Goal: Use online tool/utility: Utilize a website feature to perform a specific function

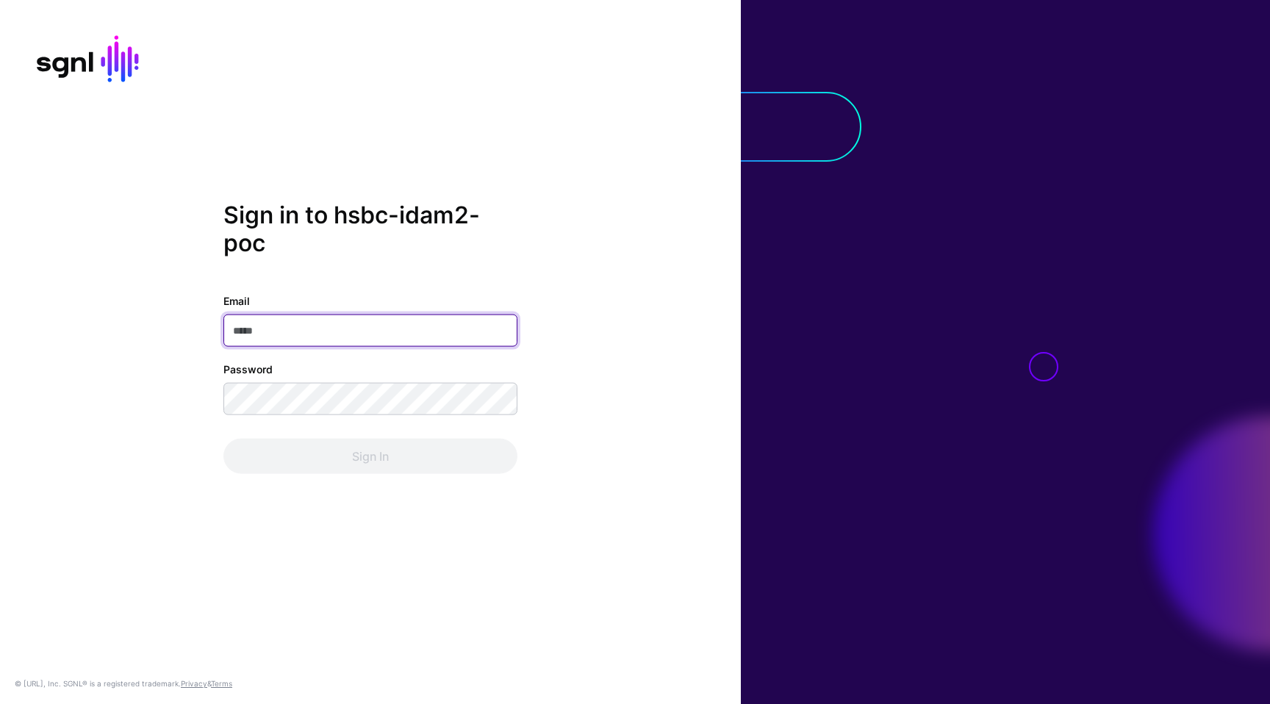
type input "**********"
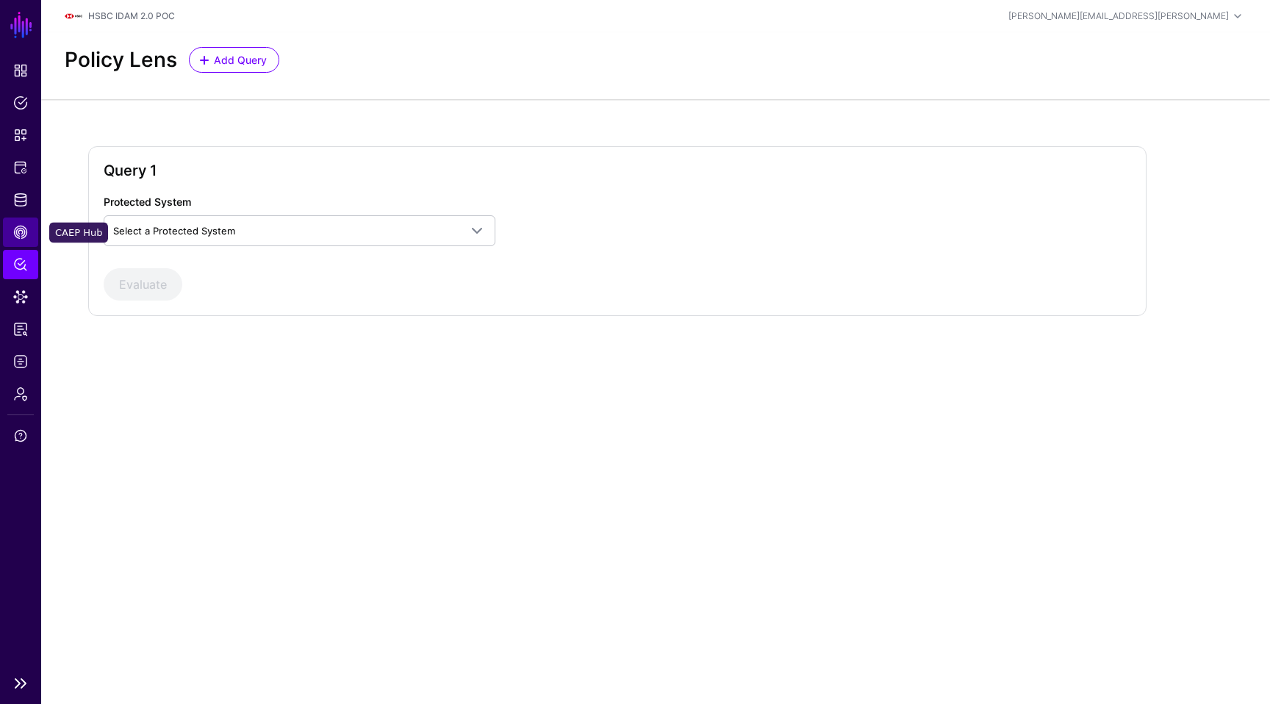
click at [27, 223] on link "CAEP Hub" at bounding box center [20, 232] width 35 height 29
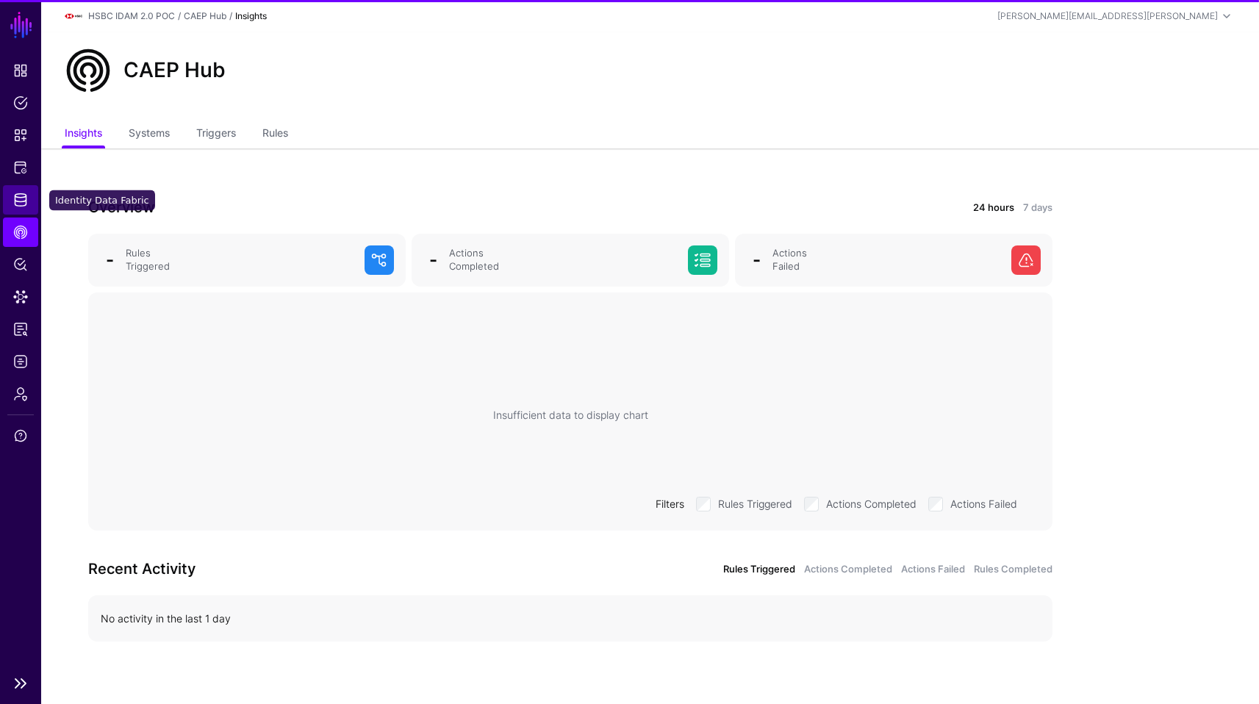
click at [26, 199] on span "Identity Data Fabric" at bounding box center [20, 200] width 15 height 15
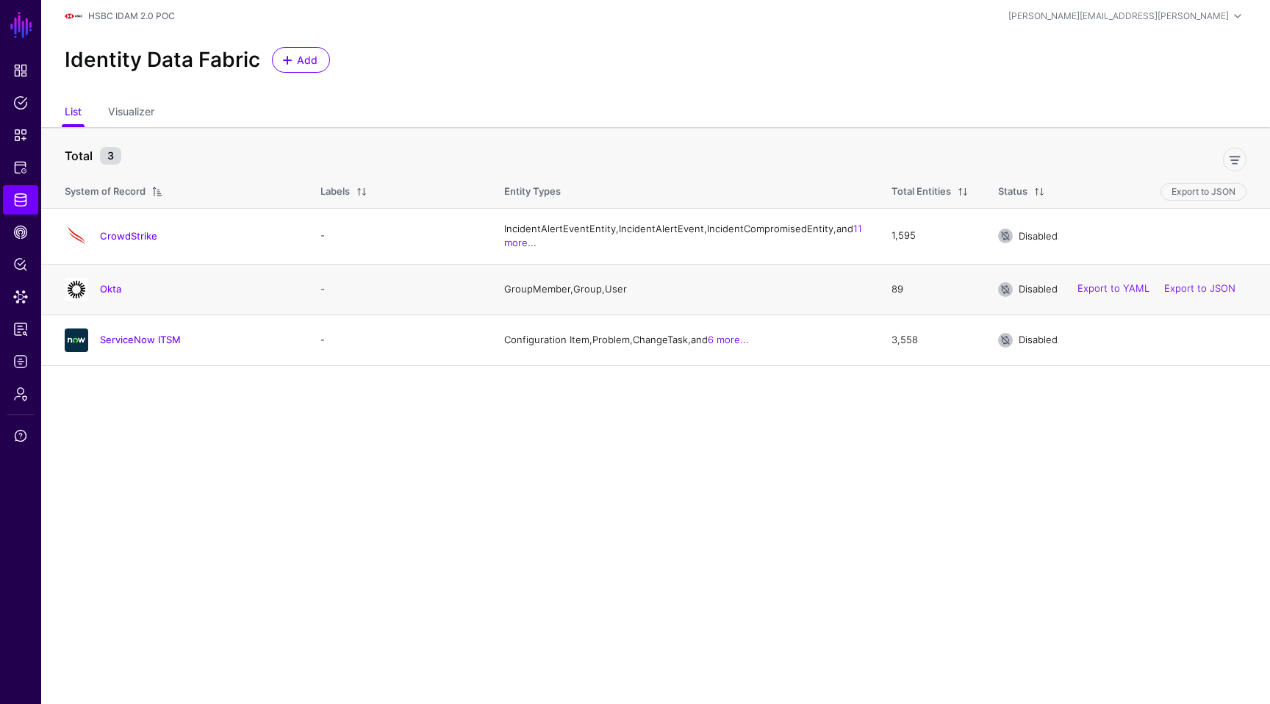
click at [45, 302] on td "Okta" at bounding box center [173, 289] width 265 height 51
click at [19, 287] on link "Data Lens" at bounding box center [20, 296] width 35 height 29
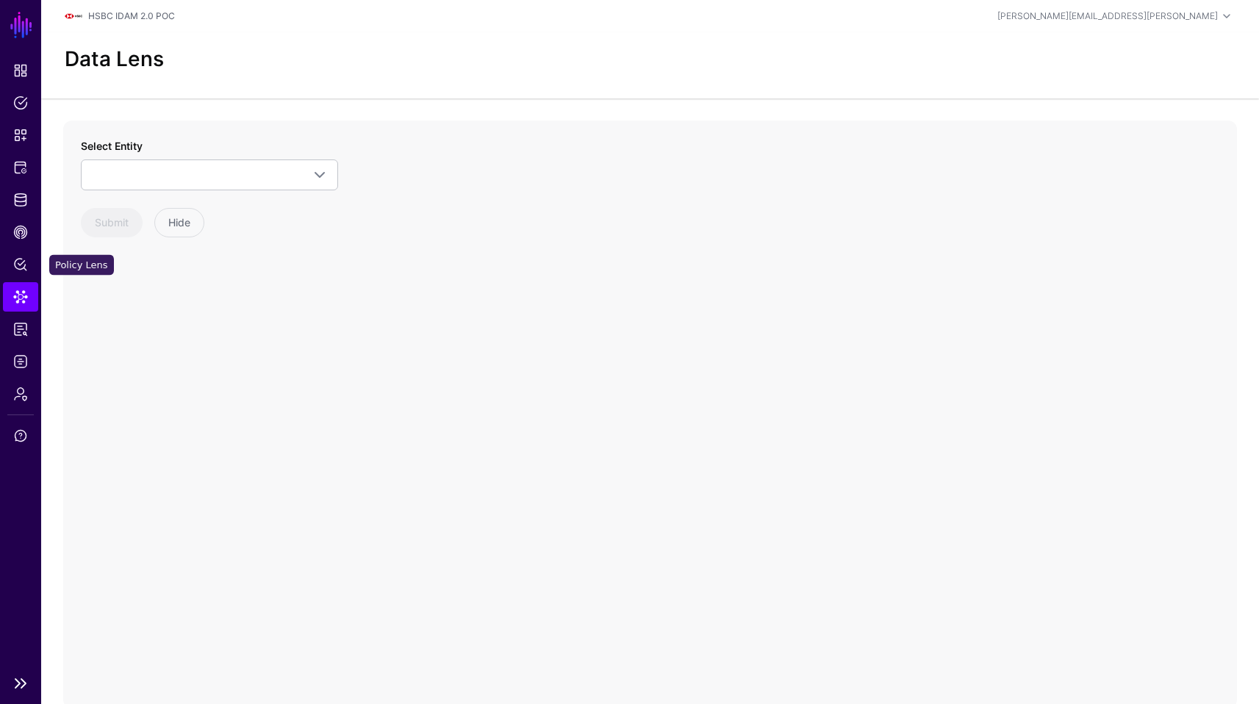
click at [21, 247] on ul "Dashboard Policies Snippets Protected Systems Identity Data Fabric CAEP Hub Pol…" at bounding box center [20, 361] width 41 height 611
click at [22, 266] on span "Policy Lens" at bounding box center [20, 264] width 15 height 15
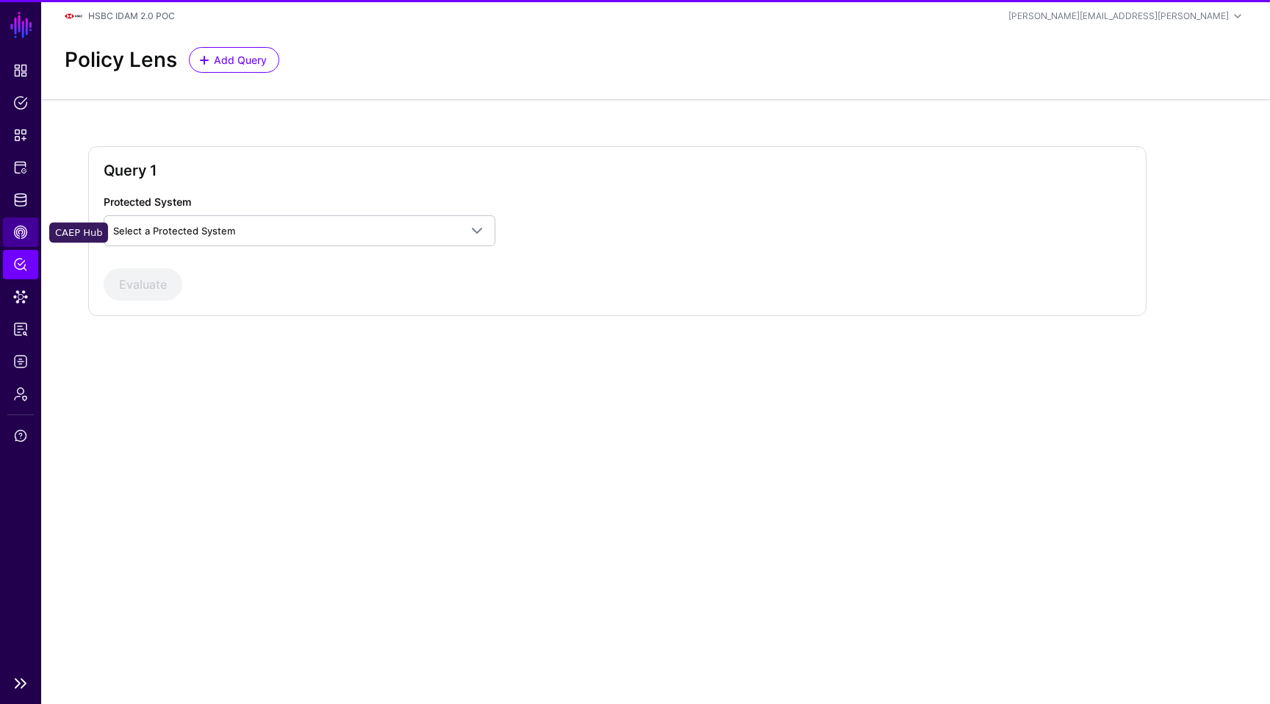
click at [22, 239] on span "CAEP Hub" at bounding box center [20, 232] width 15 height 15
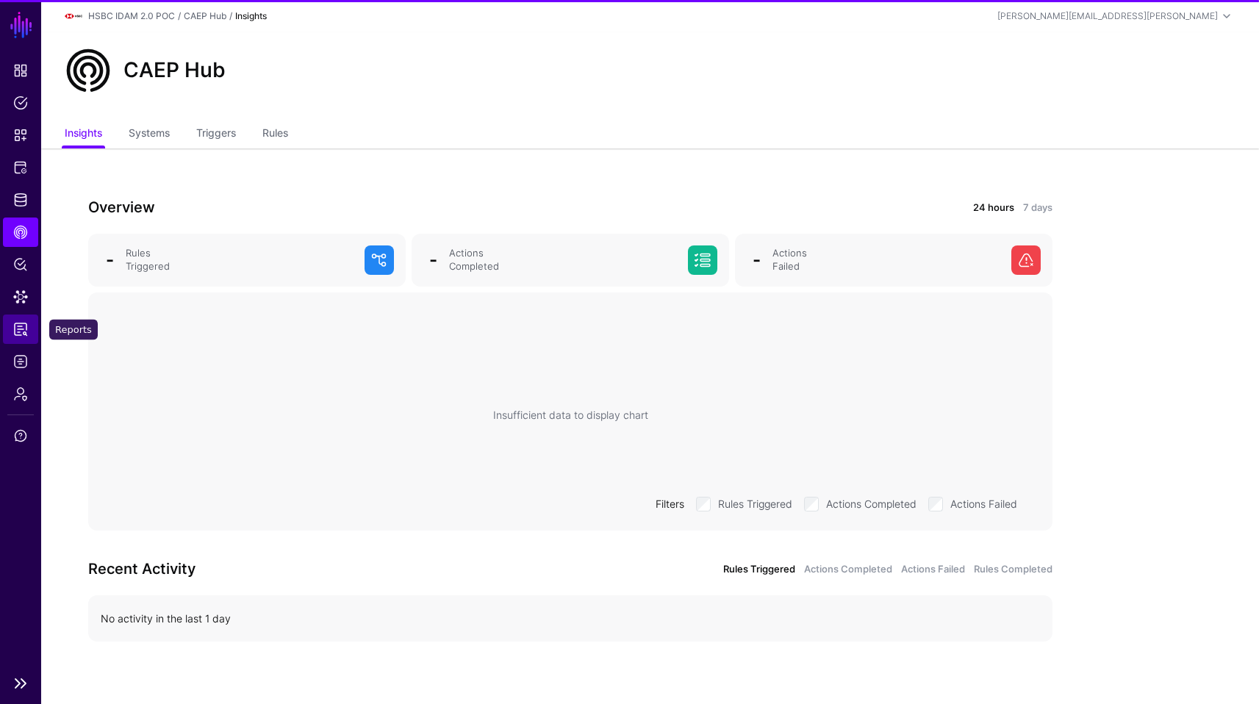
click at [19, 342] on link "Reports" at bounding box center [20, 329] width 35 height 29
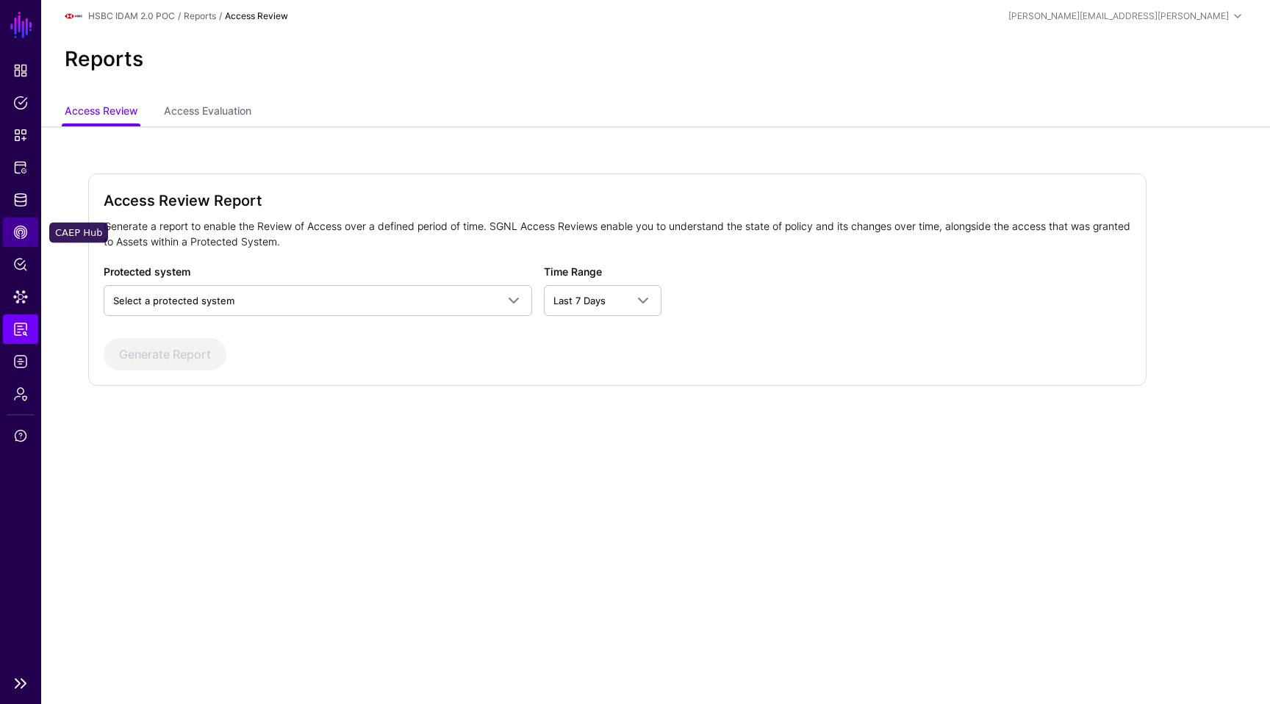
click at [25, 224] on link "CAEP Hub" at bounding box center [20, 232] width 35 height 29
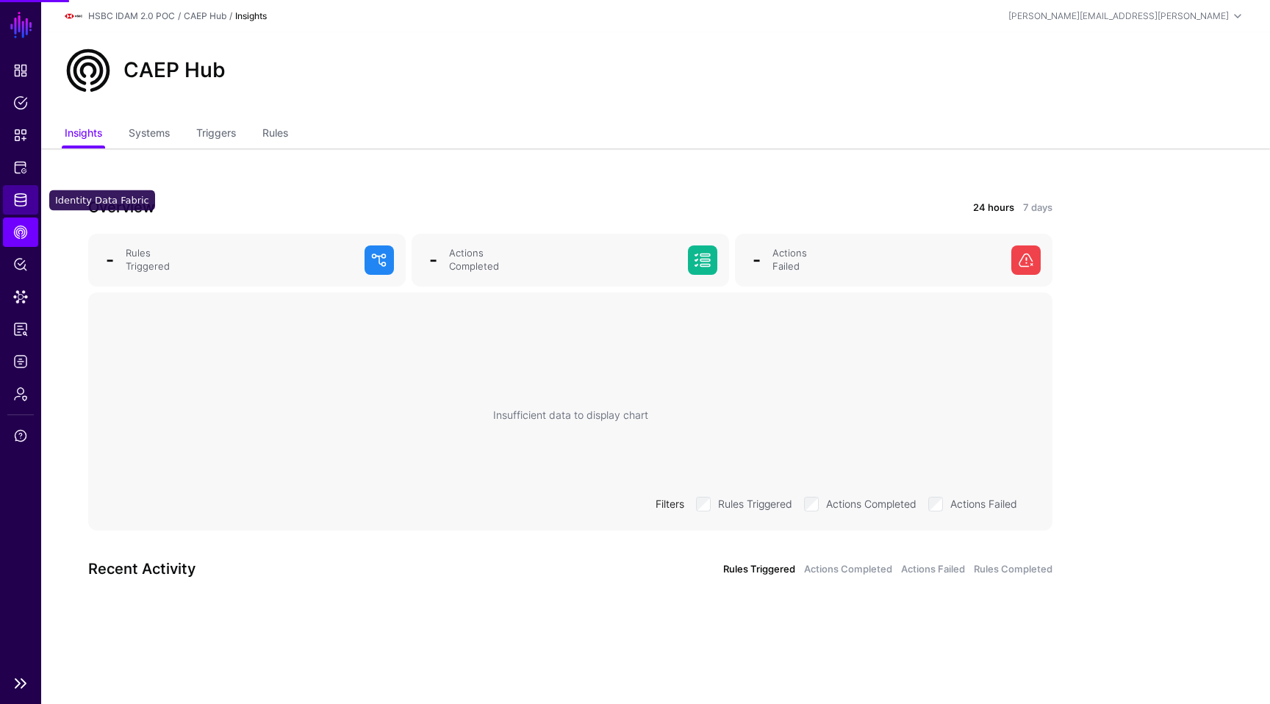
click at [26, 206] on span "Identity Data Fabric" at bounding box center [20, 200] width 15 height 15
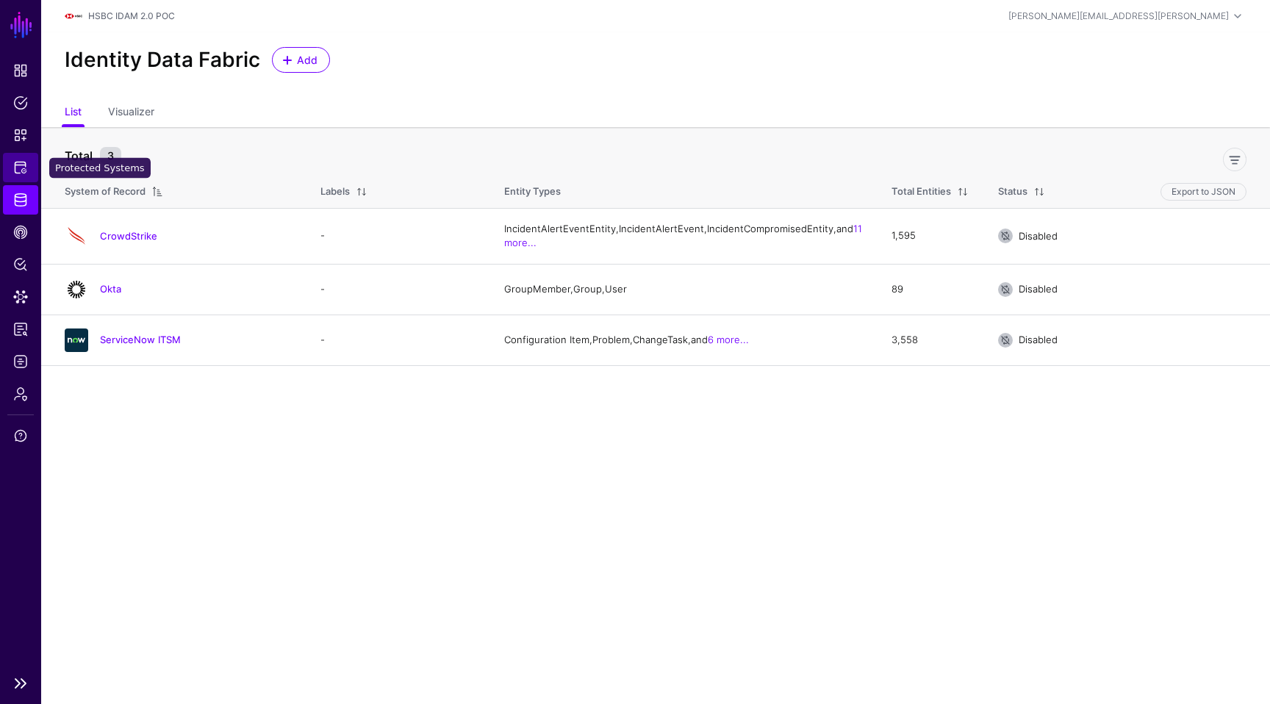
click at [29, 176] on link "Protected Systems" at bounding box center [20, 167] width 35 height 29
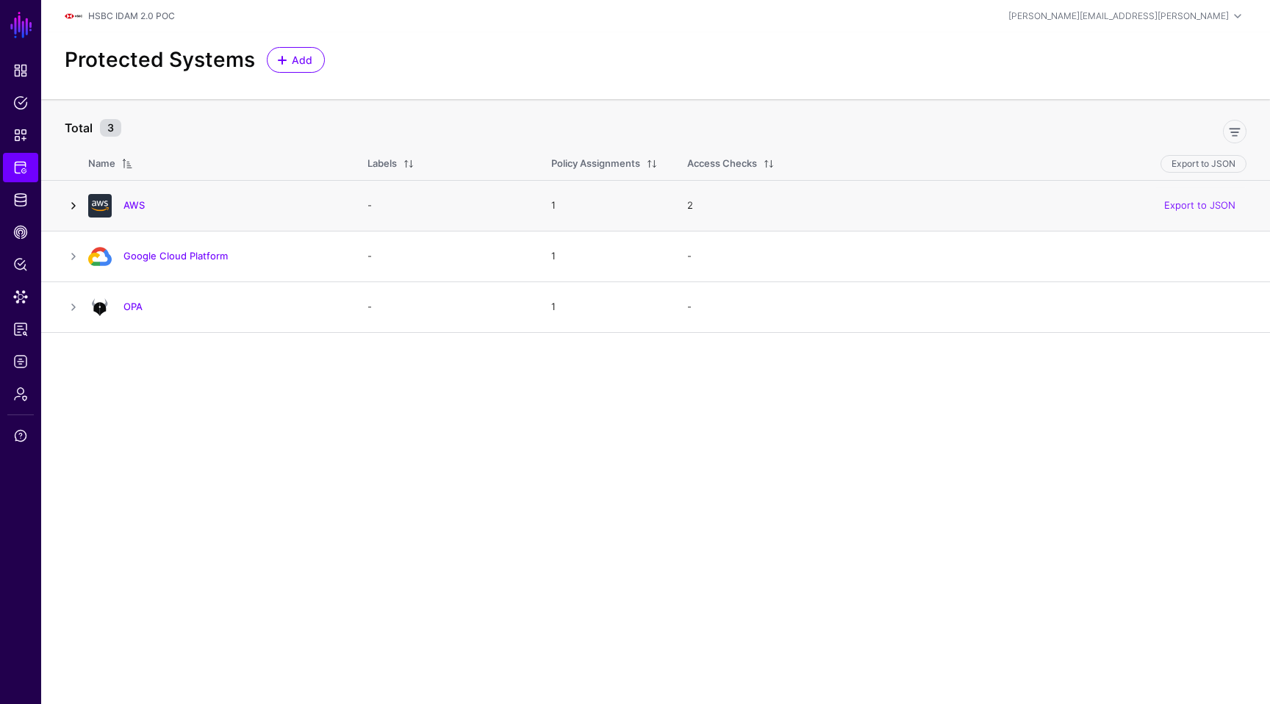
click at [78, 202] on link at bounding box center [74, 206] width 18 height 18
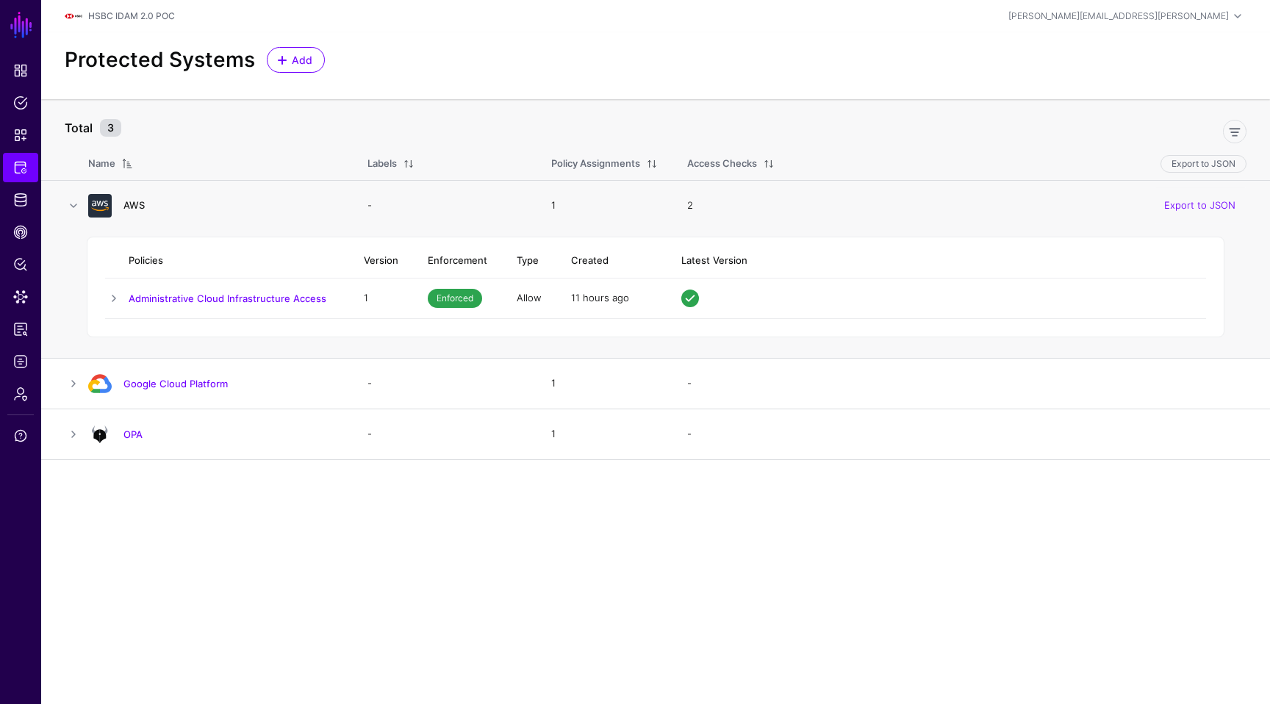
click at [137, 204] on link "AWS" at bounding box center [133, 205] width 21 height 12
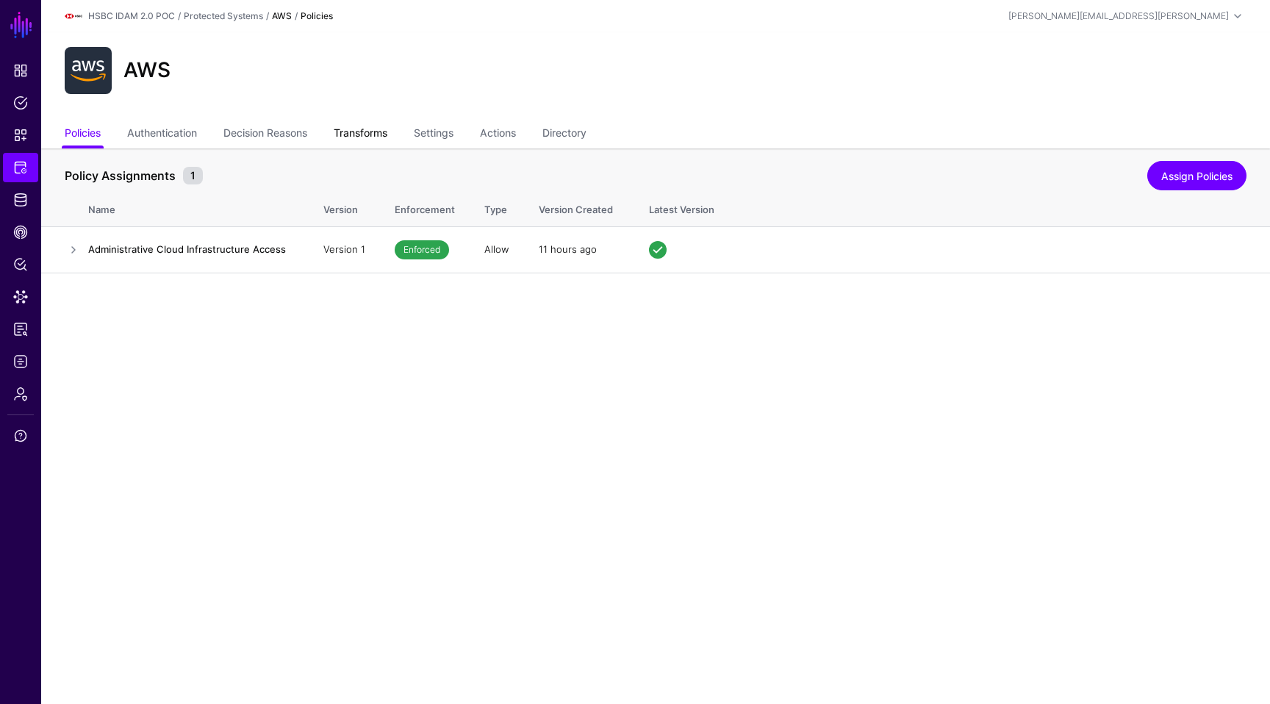
click at [384, 142] on link "Transforms" at bounding box center [361, 135] width 54 height 28
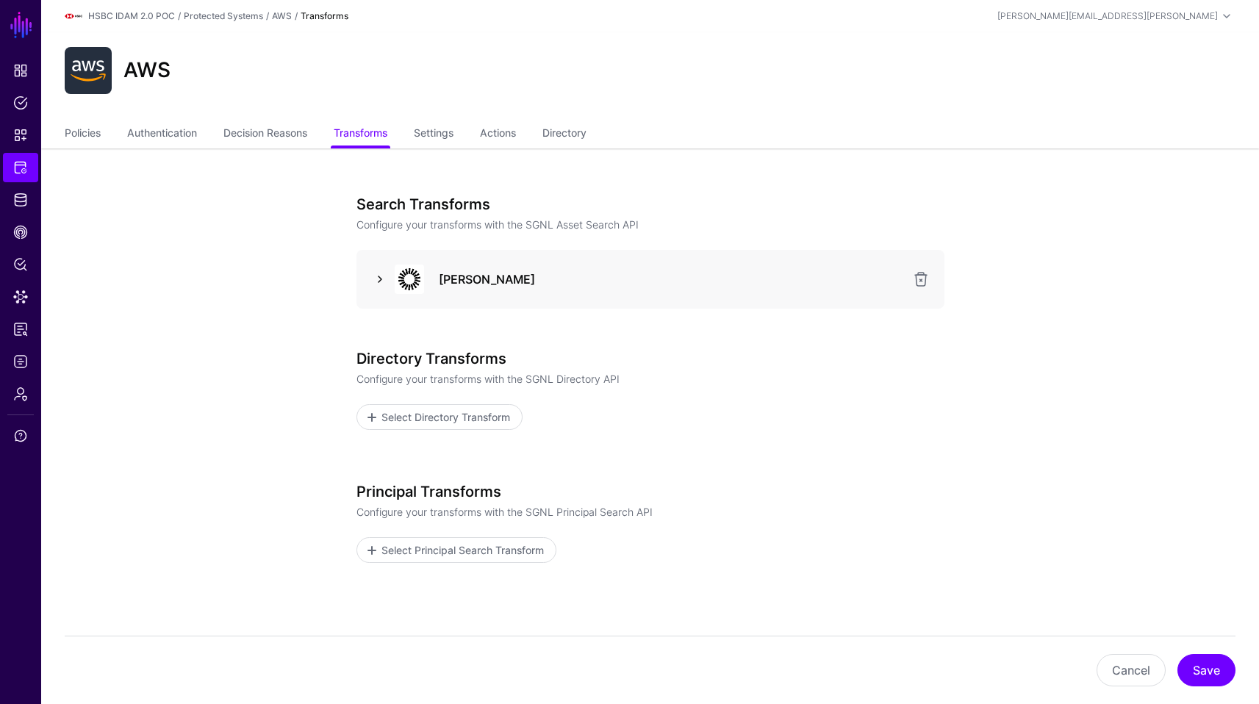
click at [376, 279] on link at bounding box center [380, 279] width 18 height 18
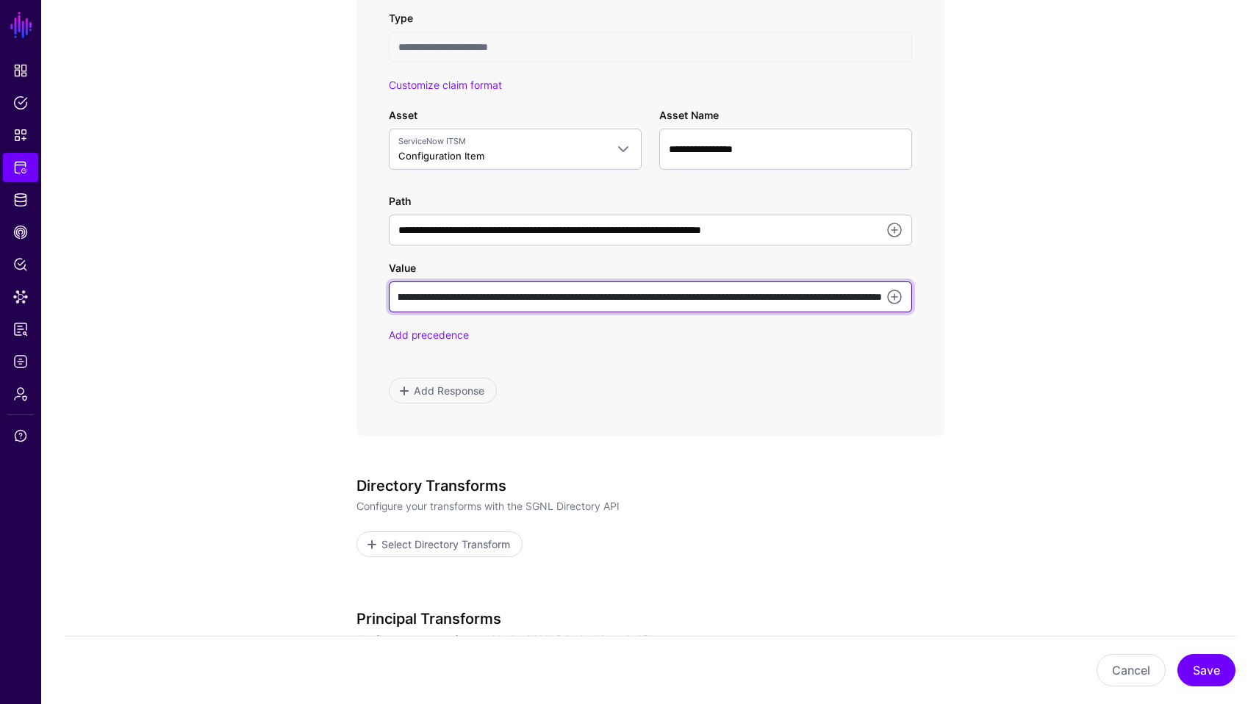
scroll to position [0, 324]
drag, startPoint x: 789, startPoint y: 300, endPoint x: 880, endPoint y: 315, distance: 91.7
click at [880, 315] on div "**********" at bounding box center [650, 209] width 523 height 265
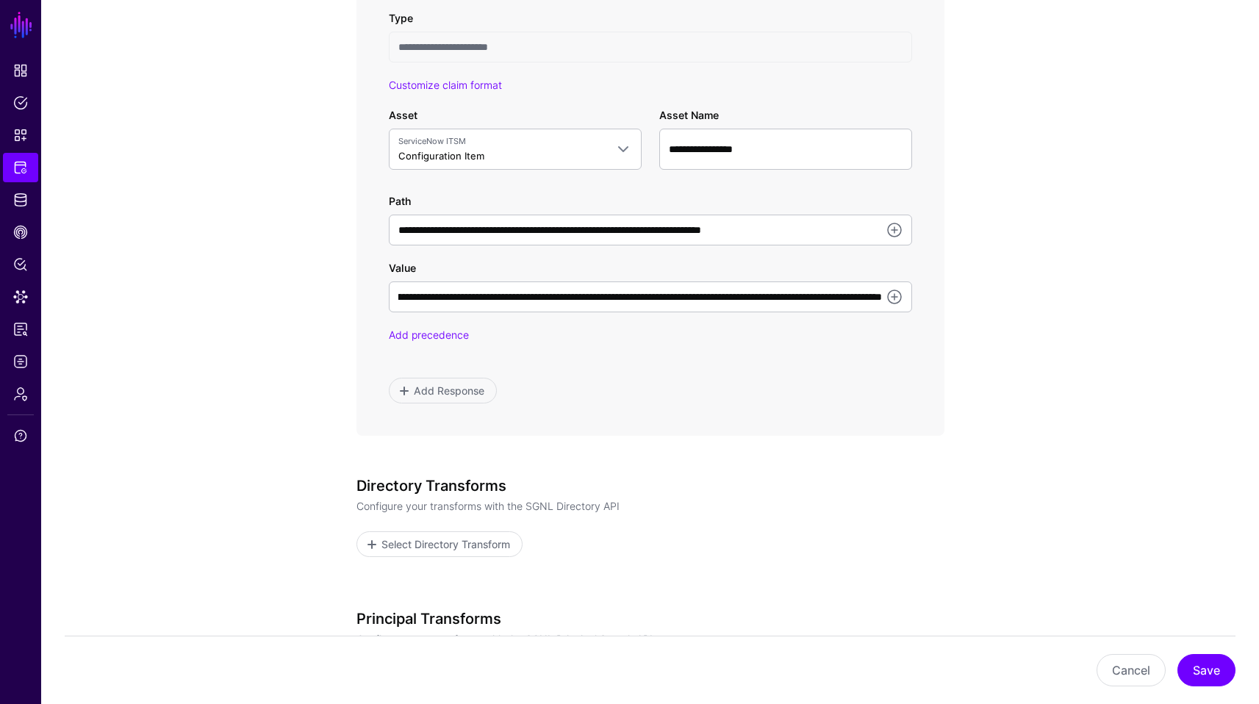
scroll to position [0, 0]
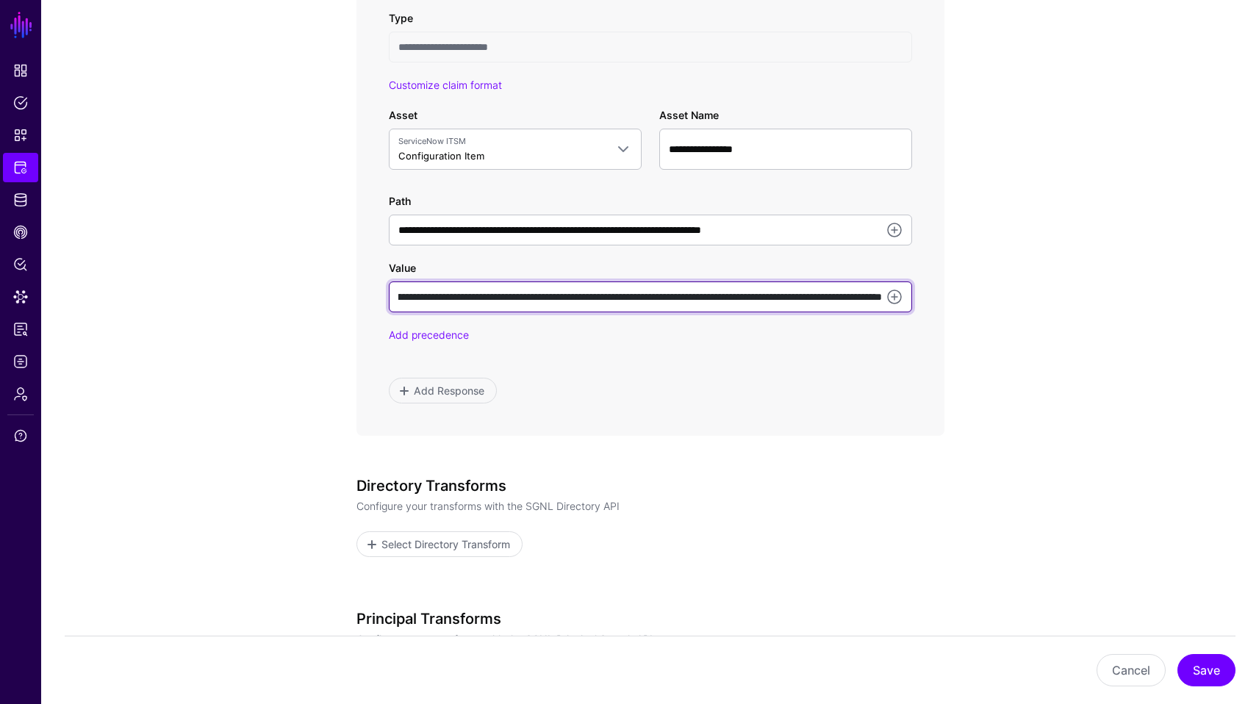
scroll to position [0, 324]
drag, startPoint x: 776, startPoint y: 304, endPoint x: 928, endPoint y: 347, distance: 158.2
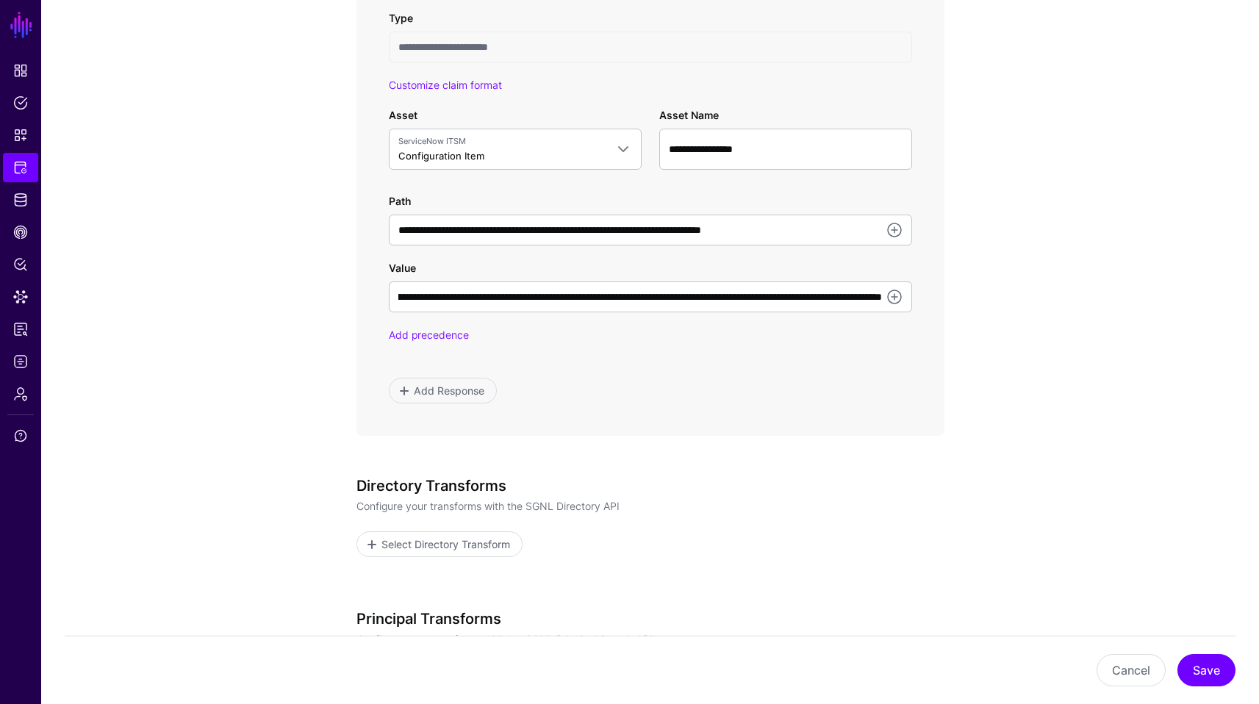
scroll to position [0, 0]
click at [777, 370] on div "**********" at bounding box center [650, 173] width 523 height 460
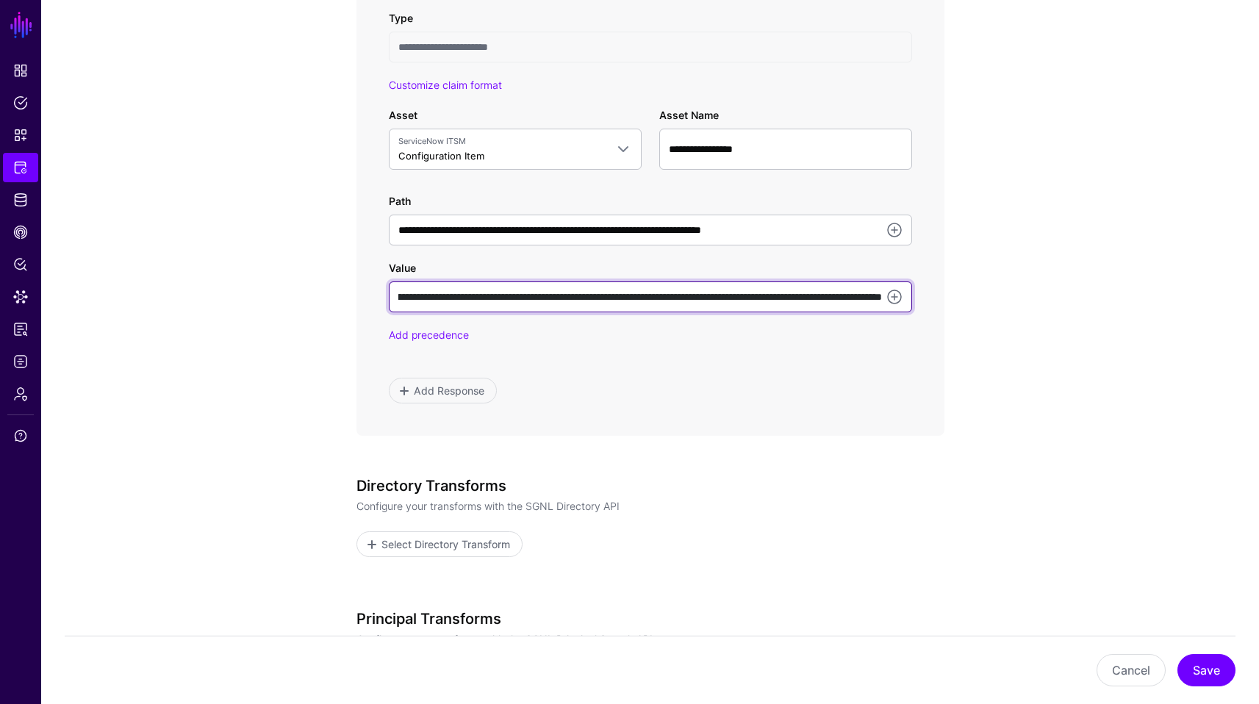
scroll to position [0, 324]
drag, startPoint x: 797, startPoint y: 304, endPoint x: 917, endPoint y: 345, distance: 126.7
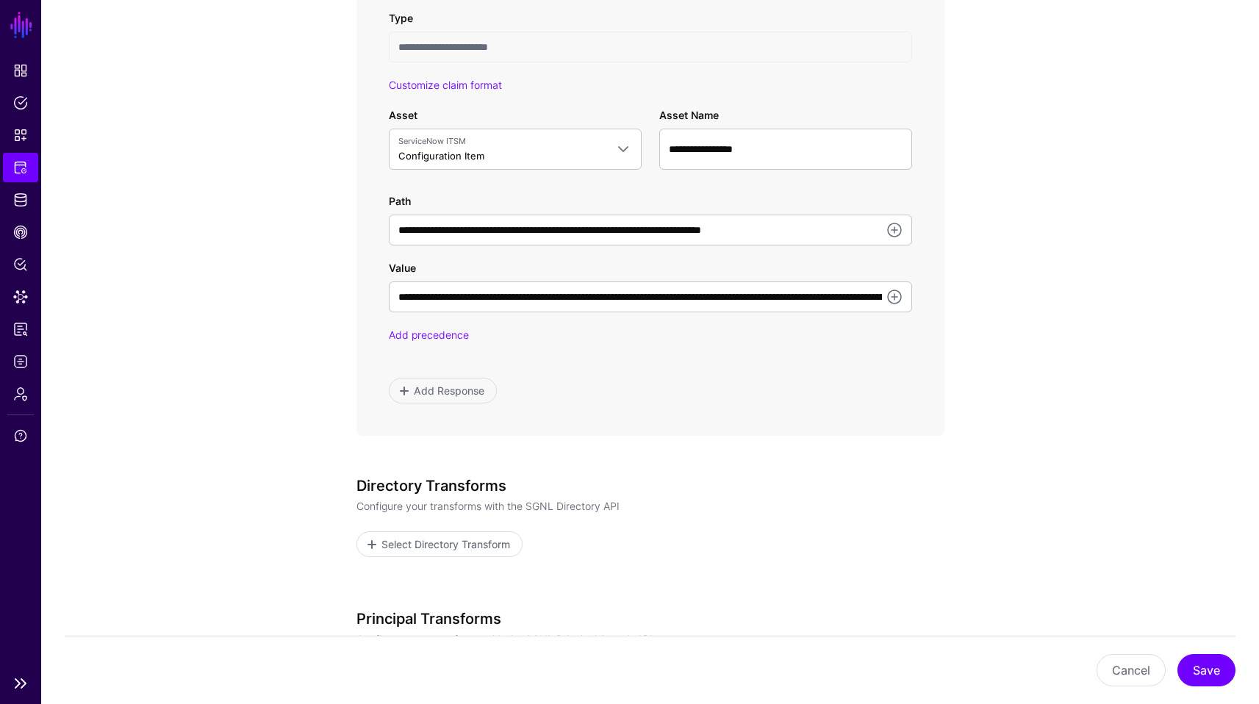
click at [19, 151] on ul "Dashboard Policies Snippets Protected Systems Identity Data Fabric CAEP Hub Pol…" at bounding box center [20, 361] width 41 height 611
click at [18, 160] on span "Protected Systems" at bounding box center [20, 167] width 15 height 15
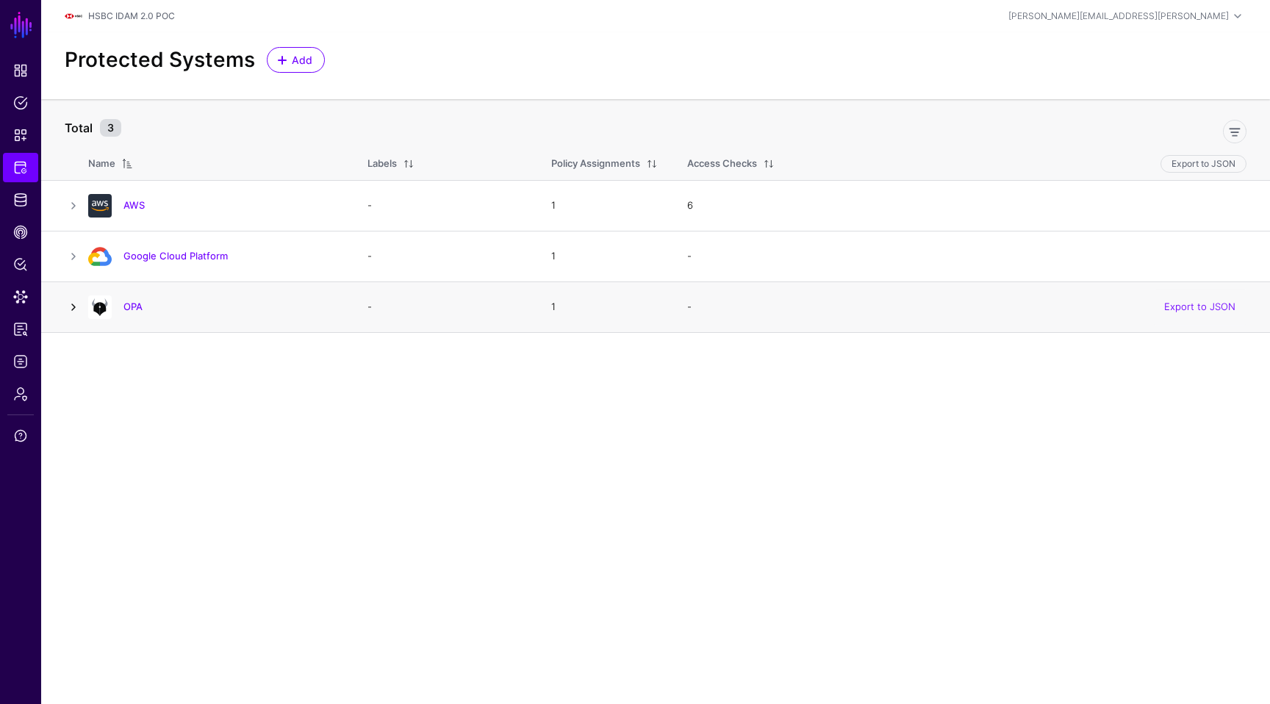
click at [65, 308] on link at bounding box center [74, 307] width 18 height 18
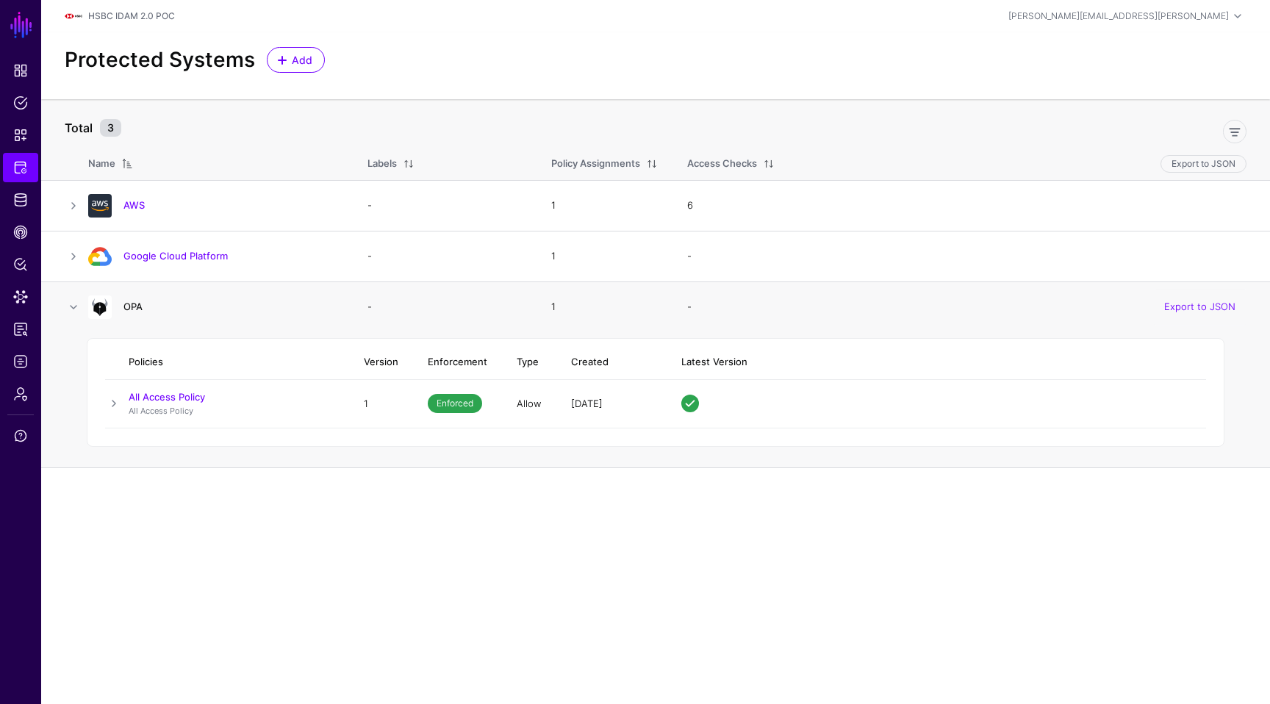
click at [137, 307] on link "OPA" at bounding box center [132, 307] width 19 height 12
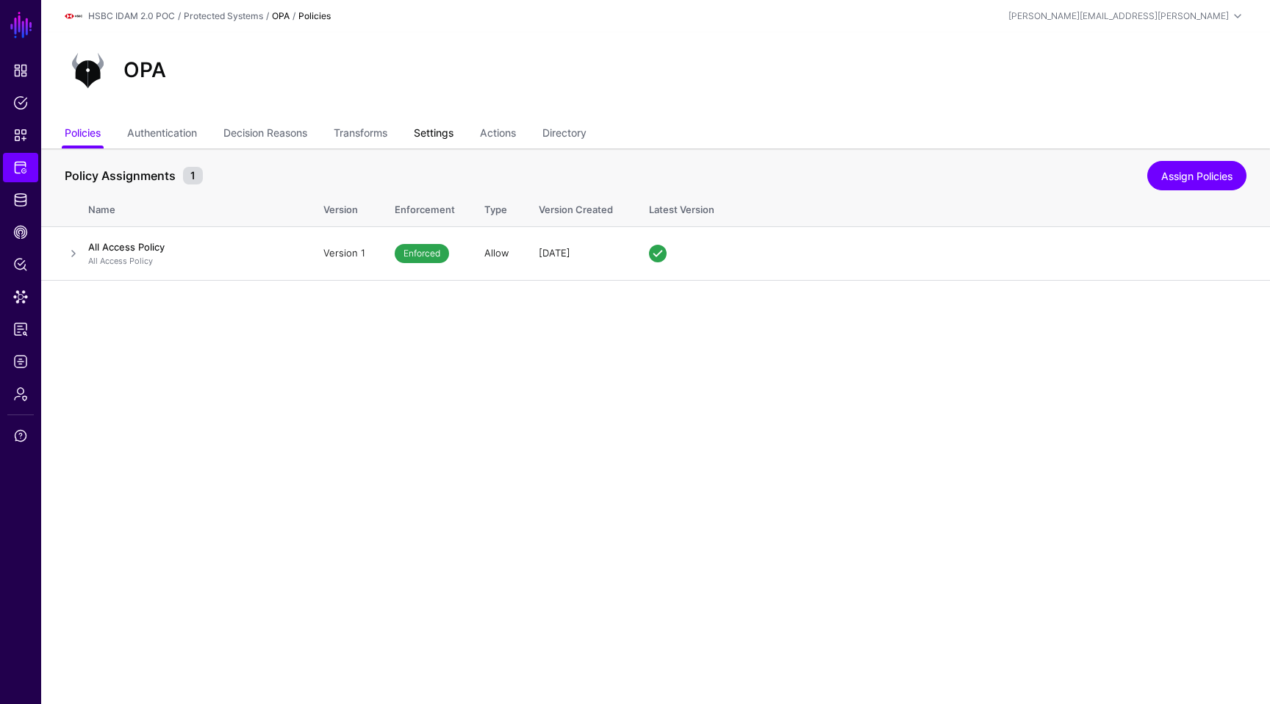
click at [434, 125] on link "Settings" at bounding box center [434, 135] width 40 height 28
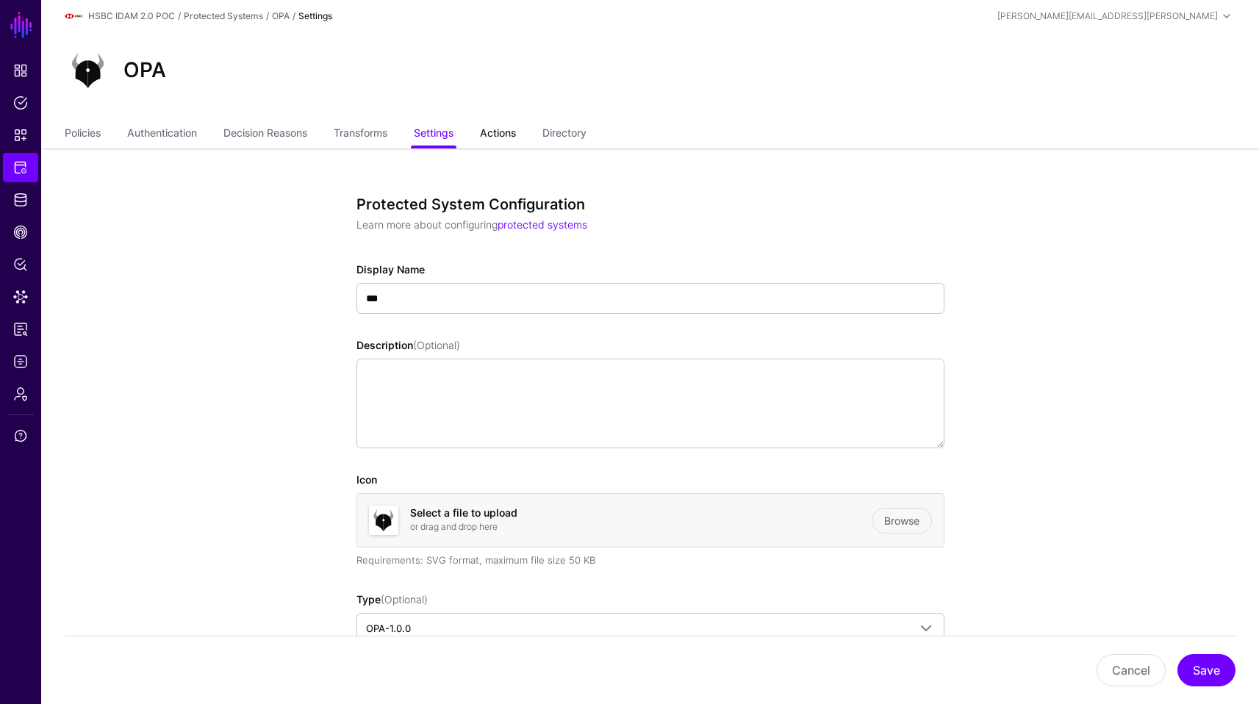
click at [511, 137] on link "Actions" at bounding box center [498, 135] width 36 height 28
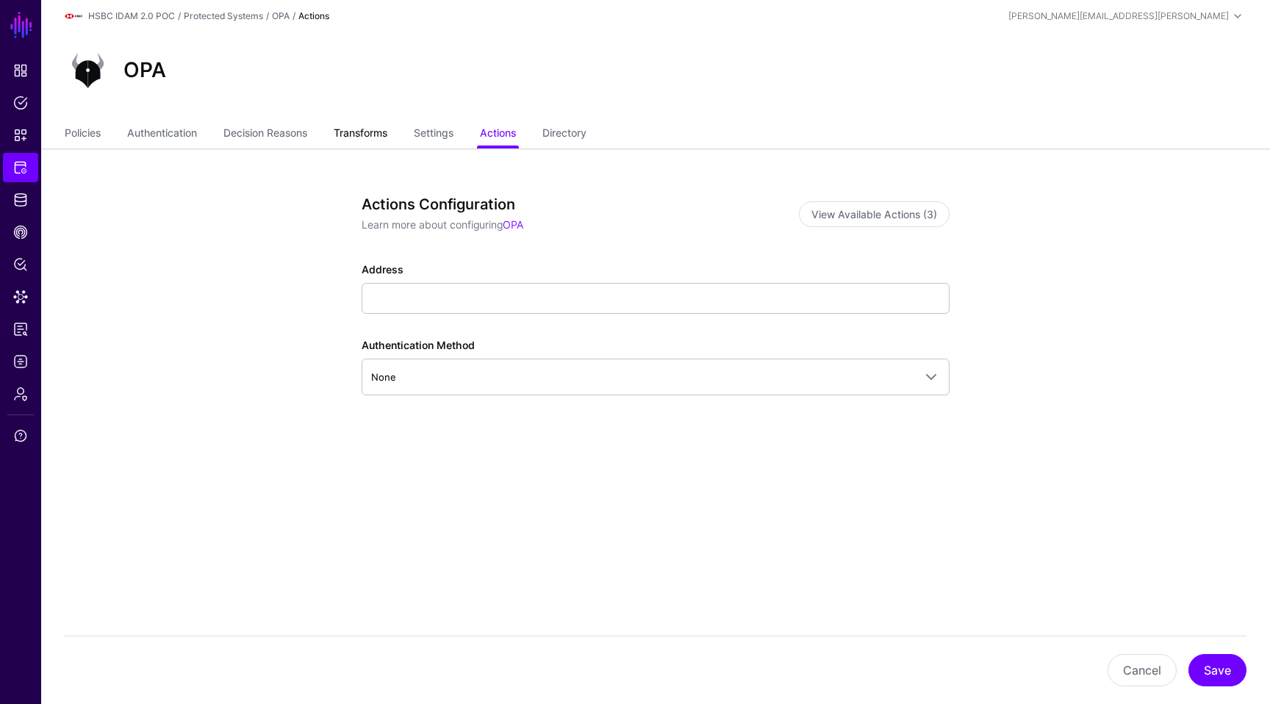
click at [358, 128] on link "Transforms" at bounding box center [361, 135] width 54 height 28
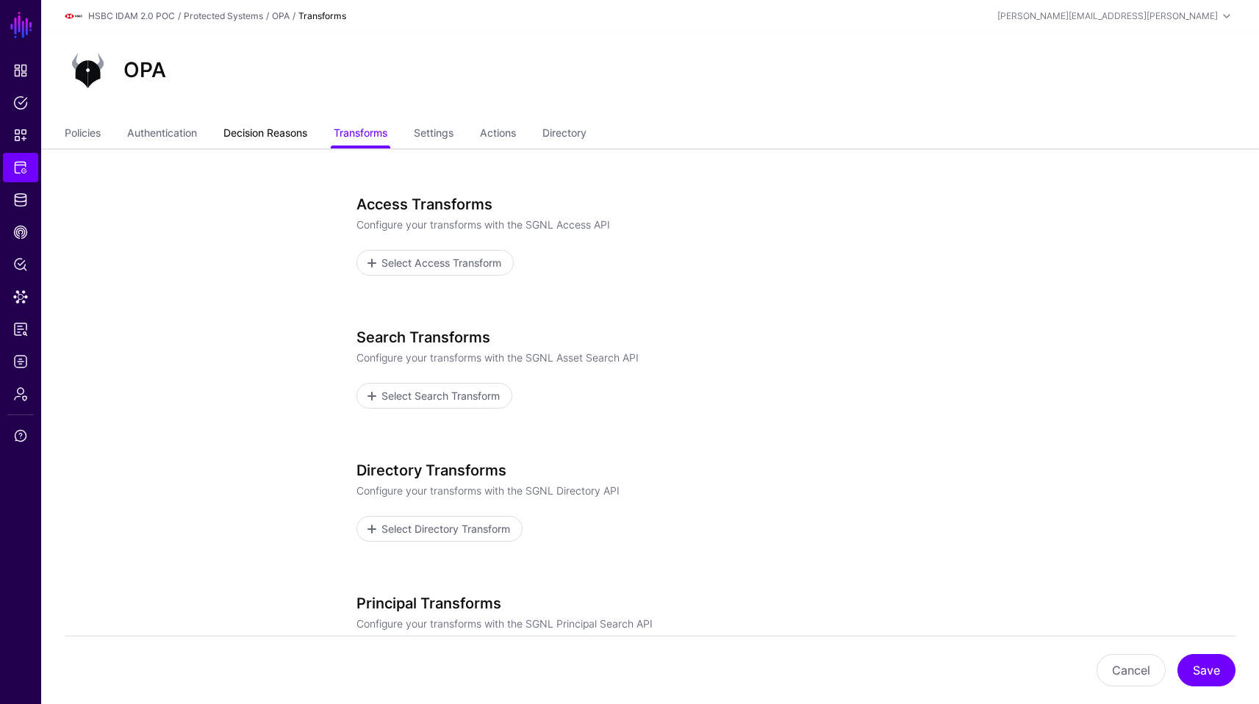
click at [281, 133] on link "Decision Reasons" at bounding box center [265, 135] width 84 height 28
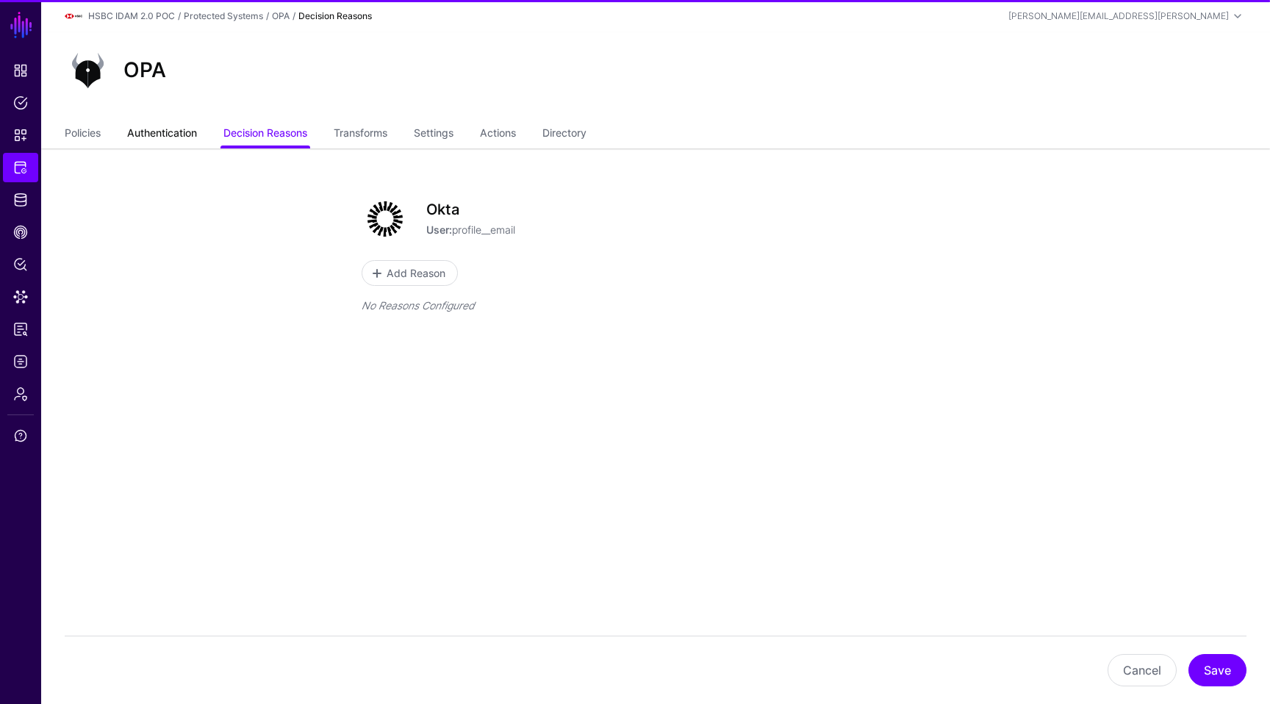
click at [195, 136] on link "Authentication" at bounding box center [162, 135] width 70 height 28
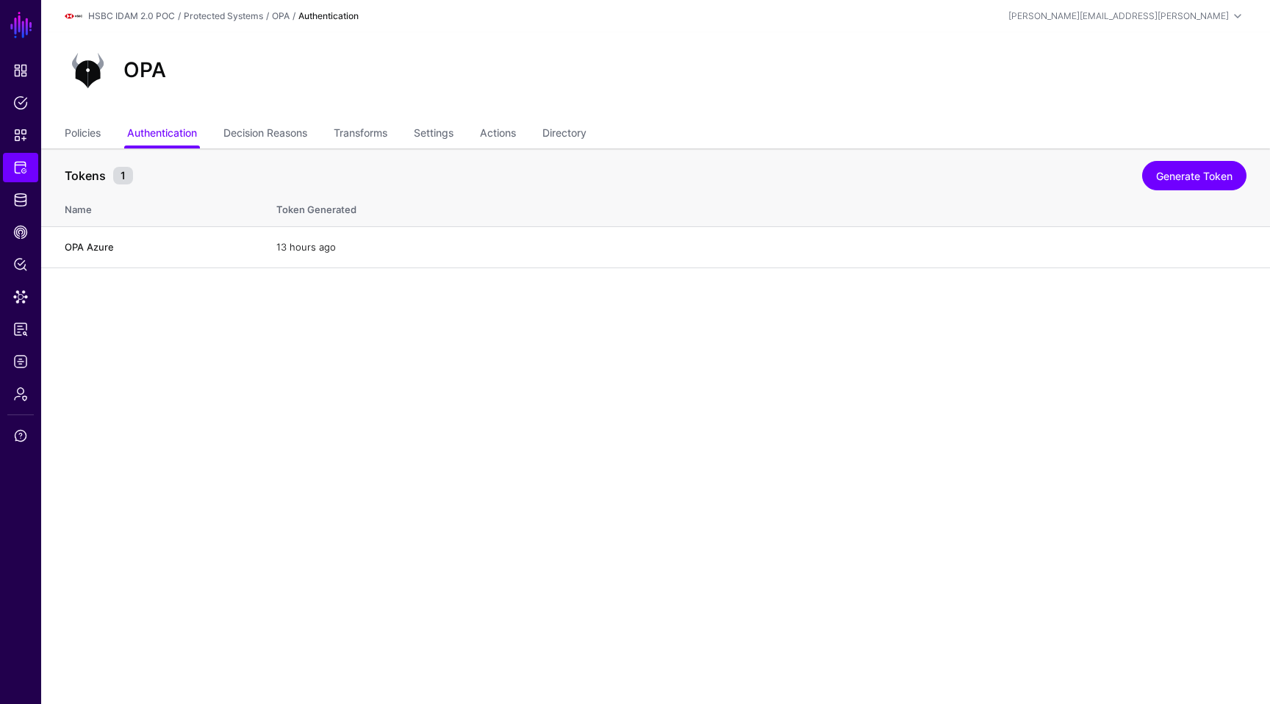
click at [108, 136] on ul "Policies Authentication Decision Reasons Transforms Settings Actions Directory" at bounding box center [656, 135] width 1182 height 28
click at [90, 134] on link "Policies" at bounding box center [83, 135] width 36 height 28
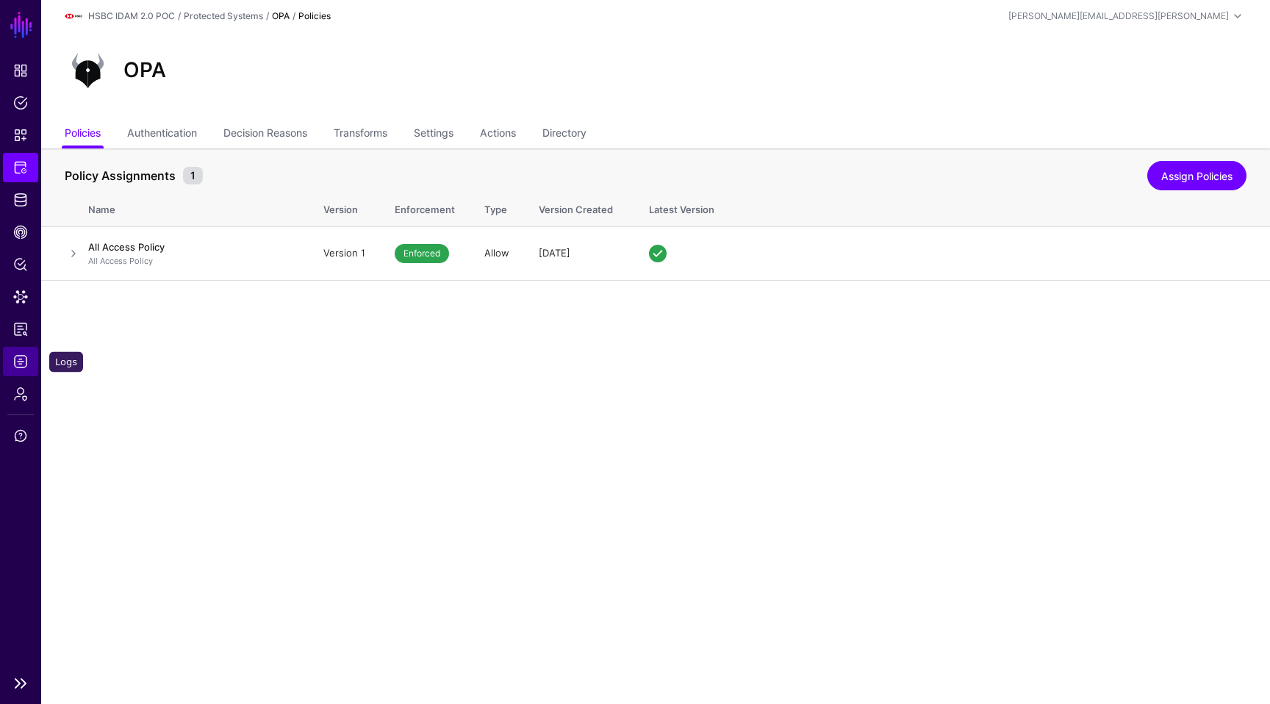
click at [18, 357] on span "Logs" at bounding box center [20, 361] width 15 height 15
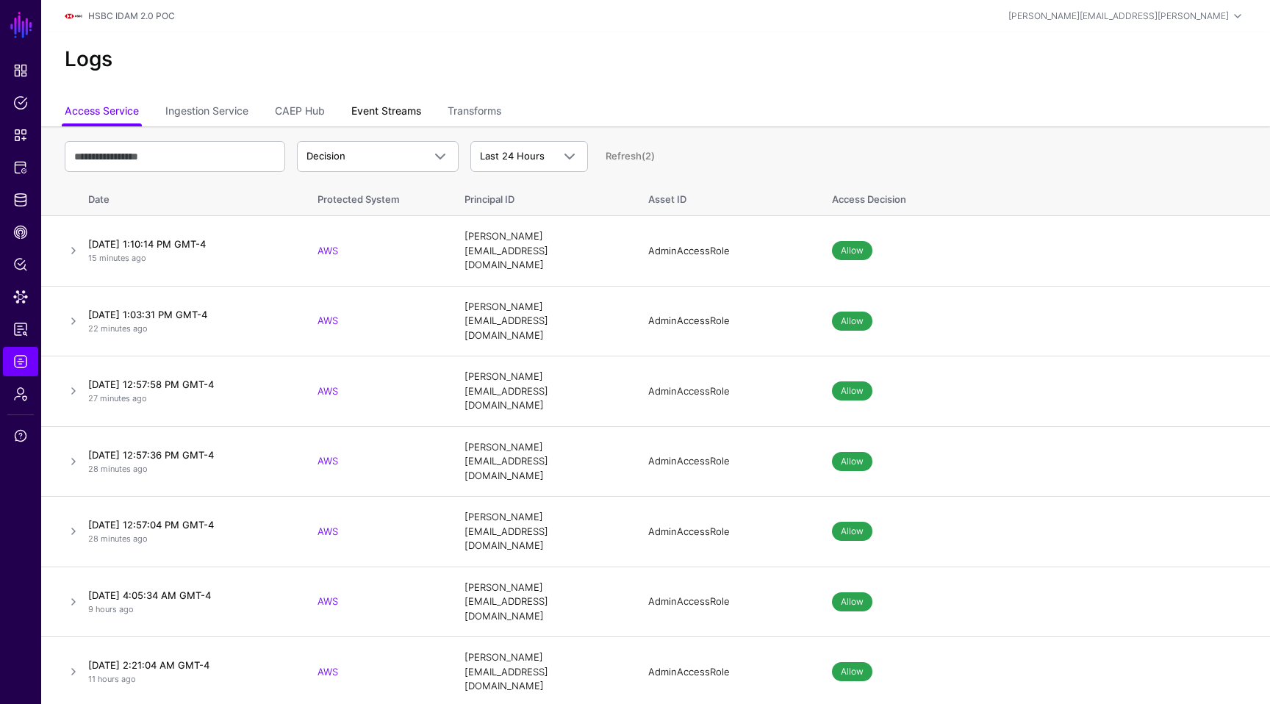
click at [385, 109] on link "Event Streams" at bounding box center [386, 112] width 70 height 28
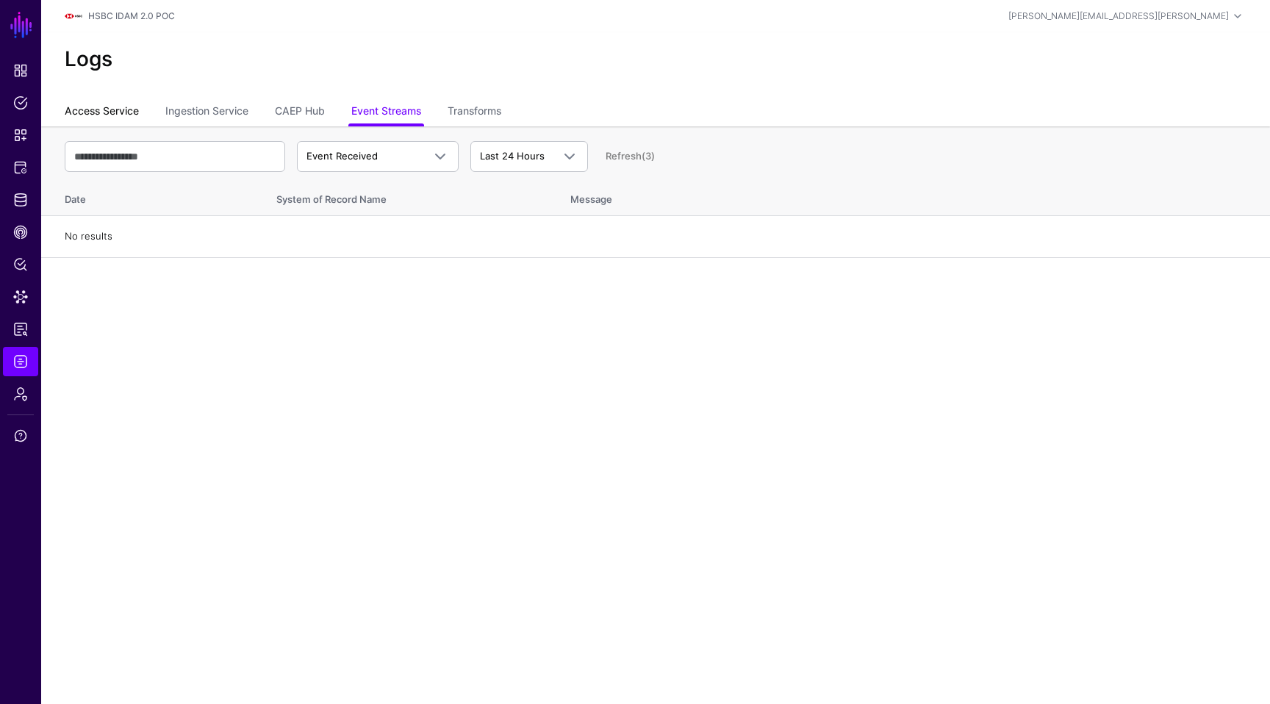
click at [104, 106] on link "Access Service" at bounding box center [102, 112] width 74 height 28
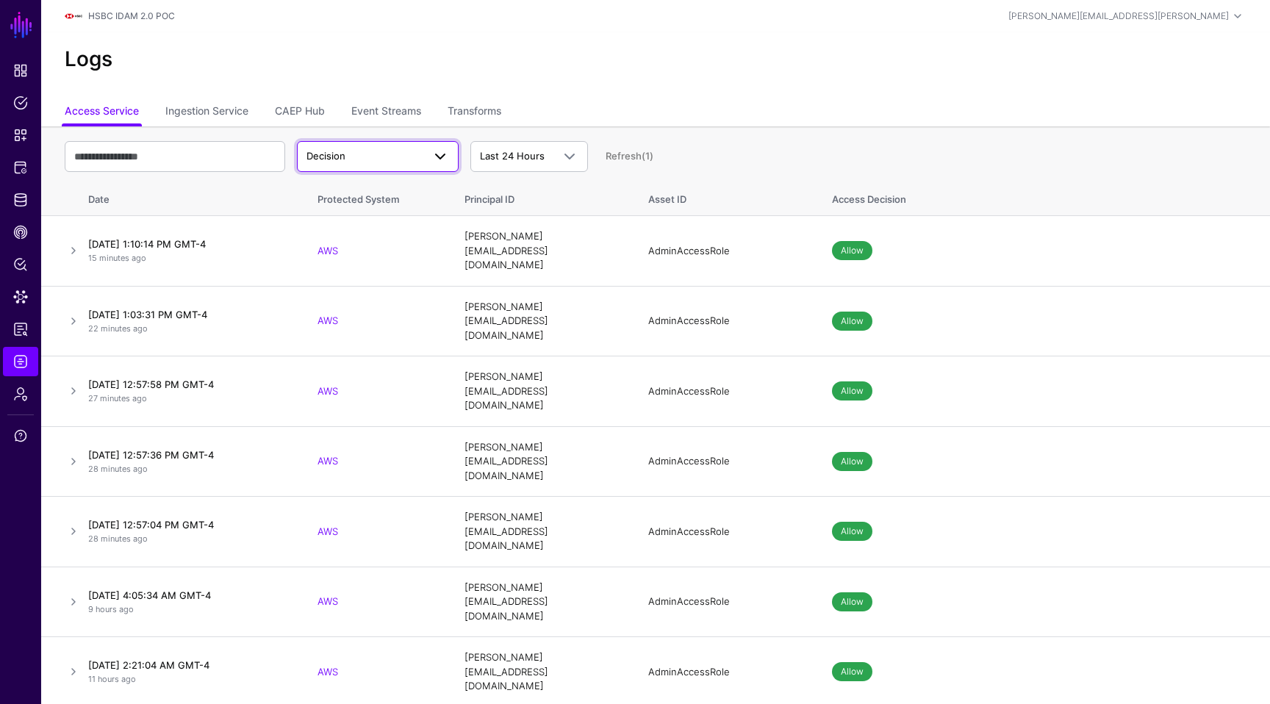
click at [445, 161] on span at bounding box center [440, 157] width 18 height 18
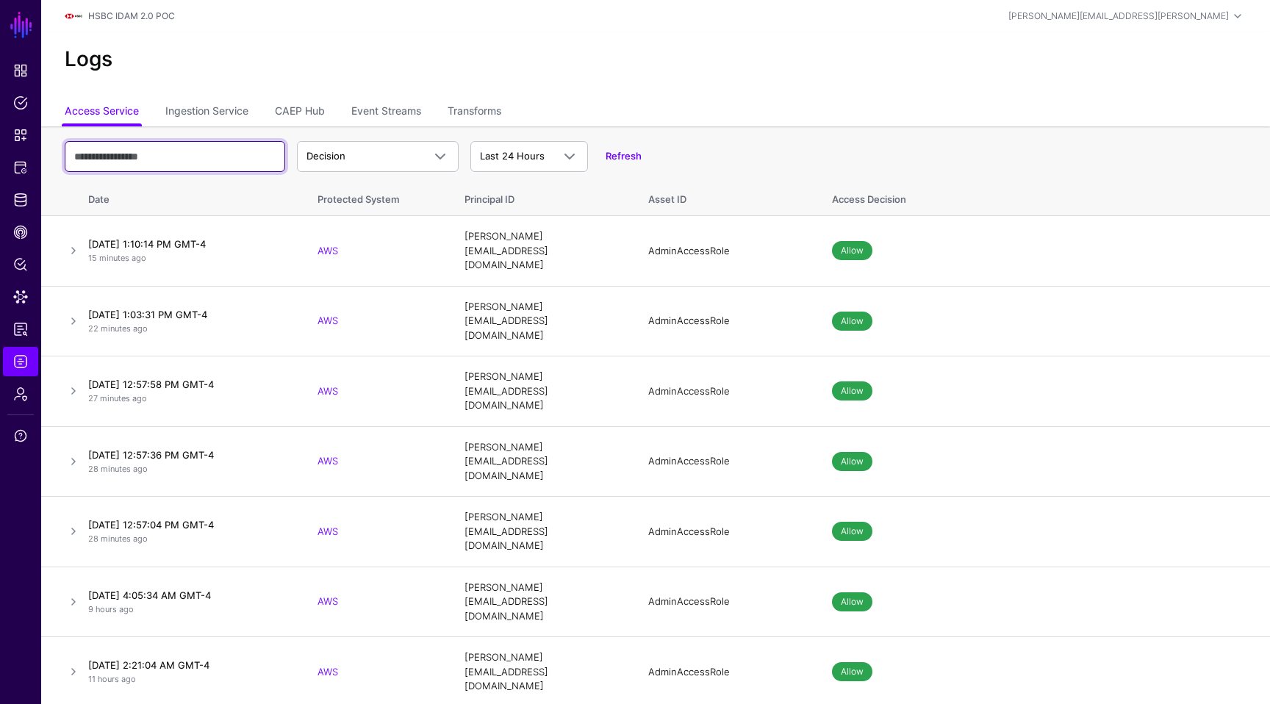
click at [245, 157] on input "text" at bounding box center [175, 156] width 220 height 31
click at [383, 174] on div "Decision Decision Match Last 24 Hours Last 24 Hours Last 7 Days Last 30 Days La…" at bounding box center [656, 156] width 1182 height 43
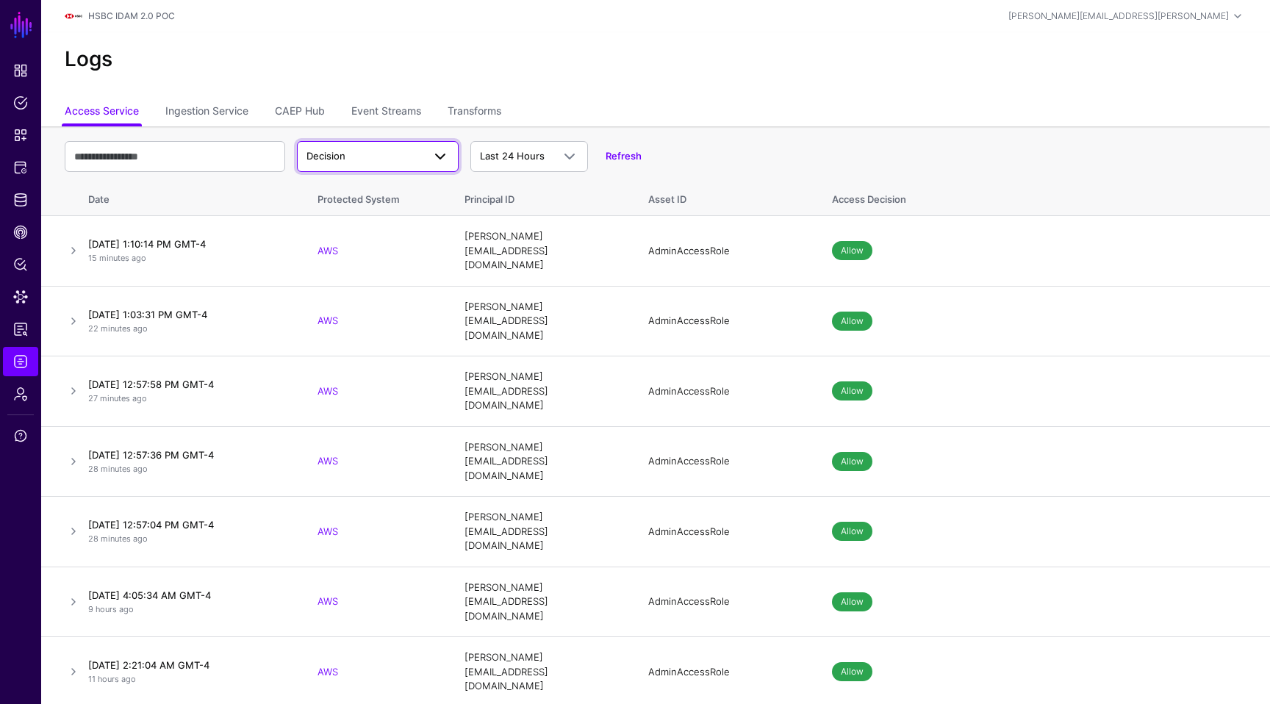
click at [384, 168] on link "Decision" at bounding box center [378, 156] width 162 height 31
click at [348, 209] on div "Match" at bounding box center [378, 214] width 138 height 15
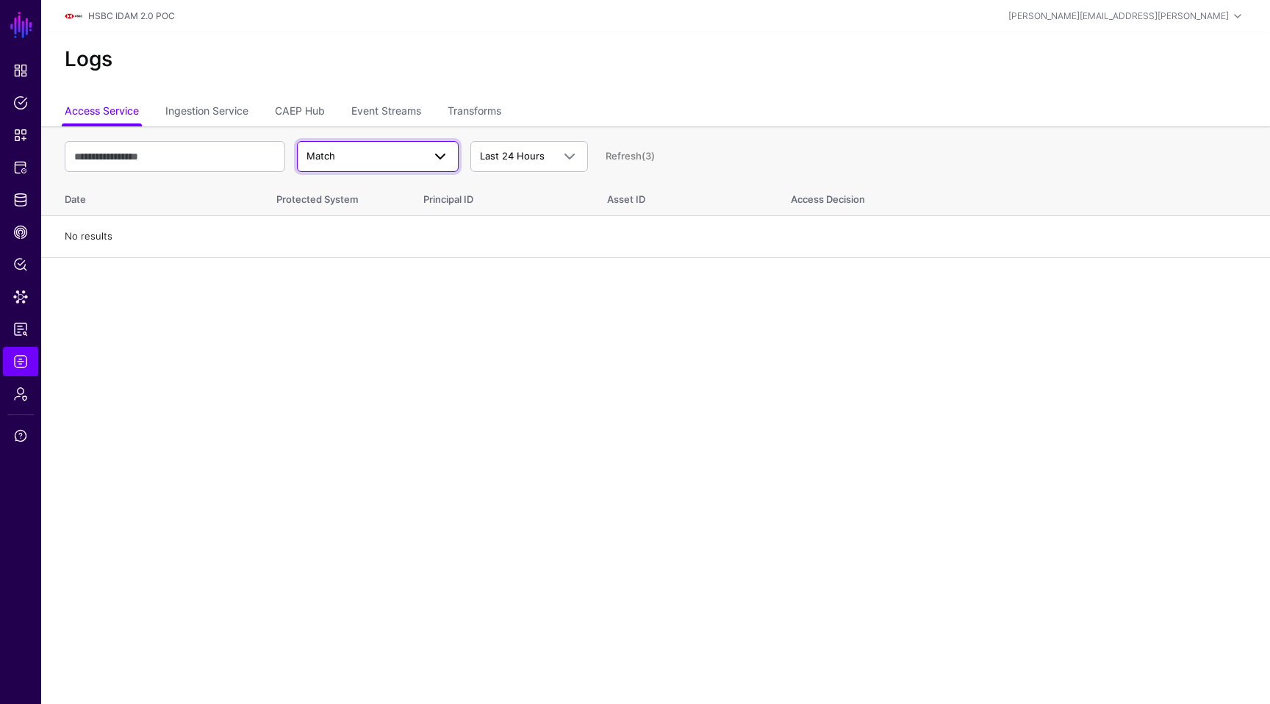
click at [401, 154] on span "Match" at bounding box center [364, 156] width 116 height 15
click at [384, 190] on div "Decision" at bounding box center [378, 191] width 138 height 15
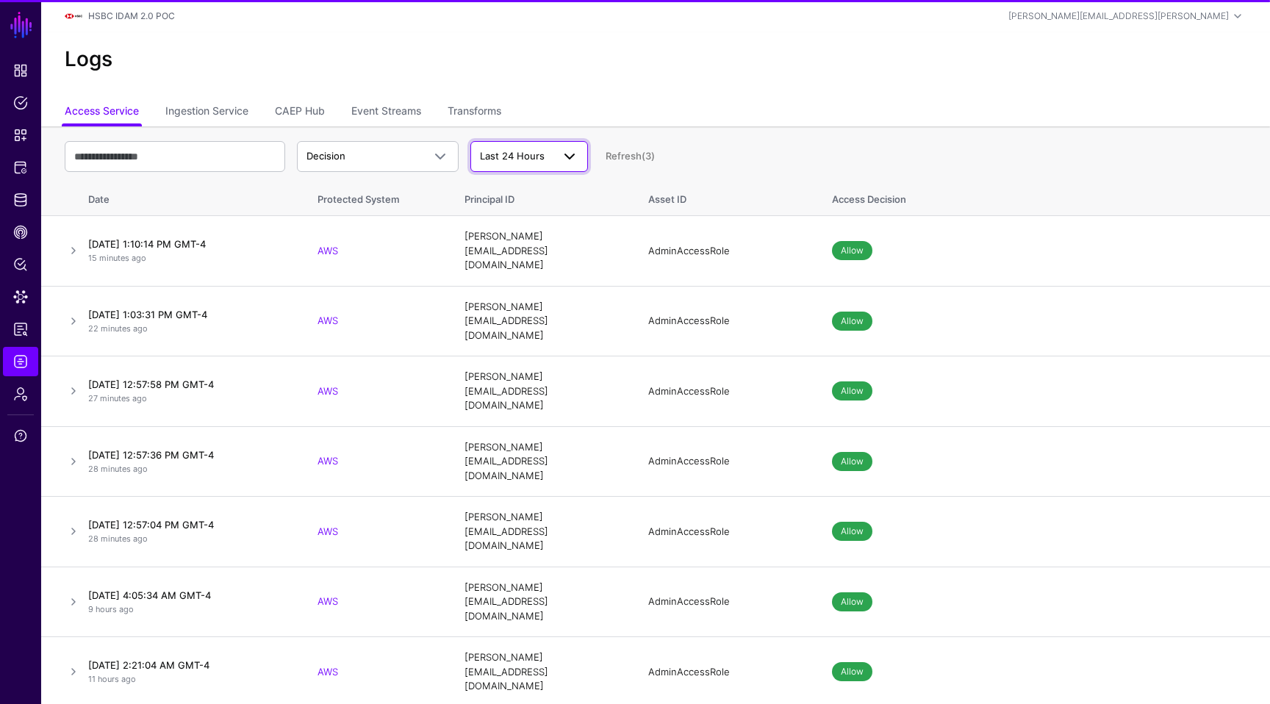
click at [537, 163] on span "Last 24 Hours" at bounding box center [516, 156] width 72 height 15
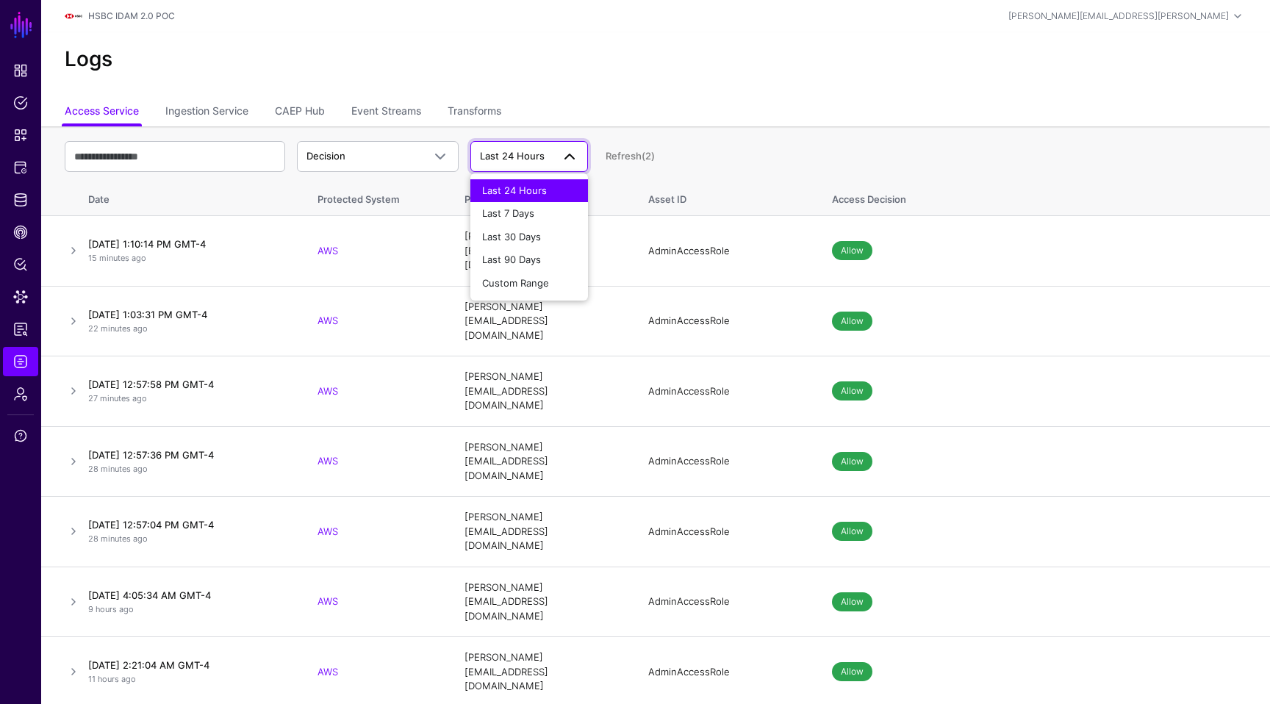
click at [537, 165] on span "Last 24 Hours" at bounding box center [529, 157] width 98 height 18
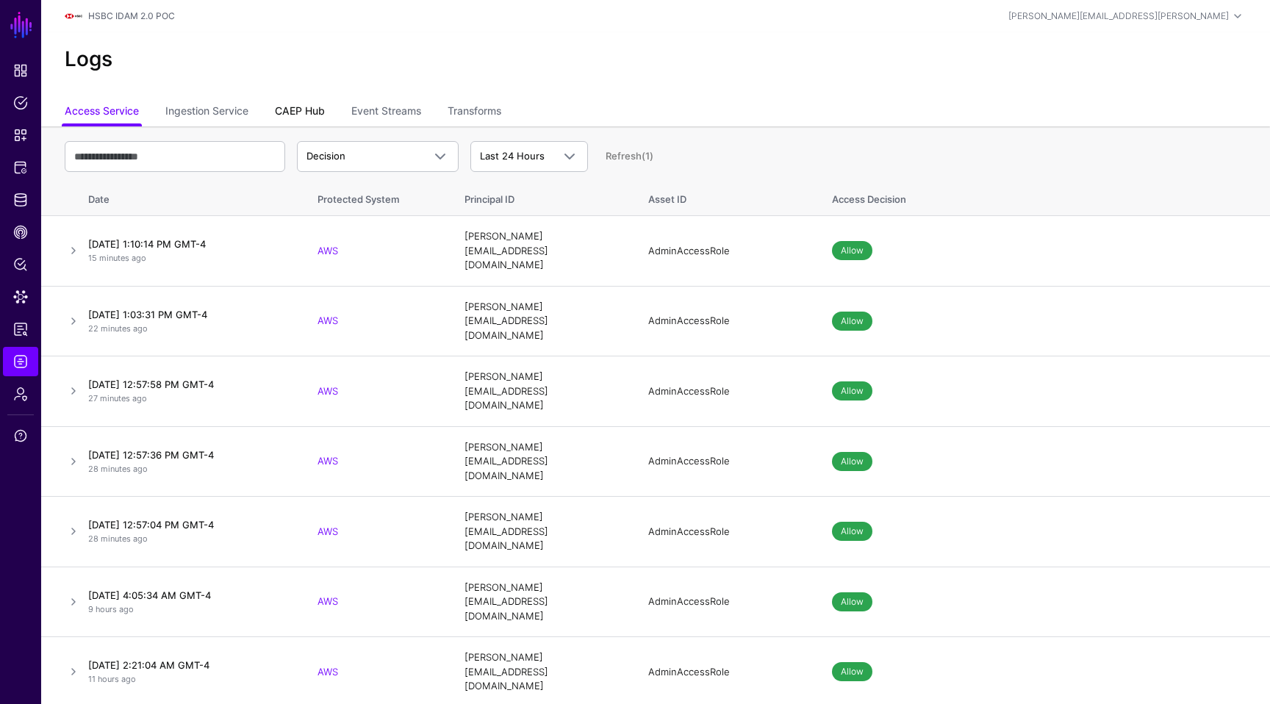
click at [298, 115] on link "CAEP Hub" at bounding box center [300, 112] width 50 height 28
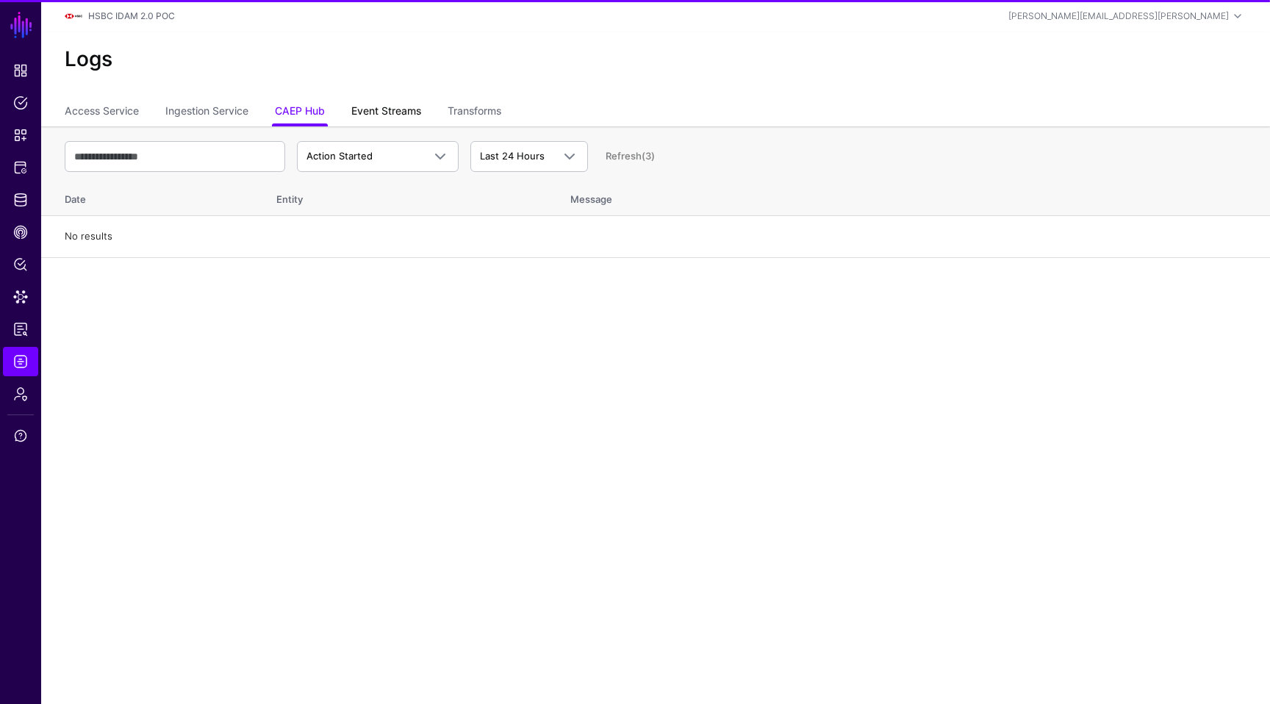
click at [394, 113] on link "Event Streams" at bounding box center [386, 112] width 70 height 28
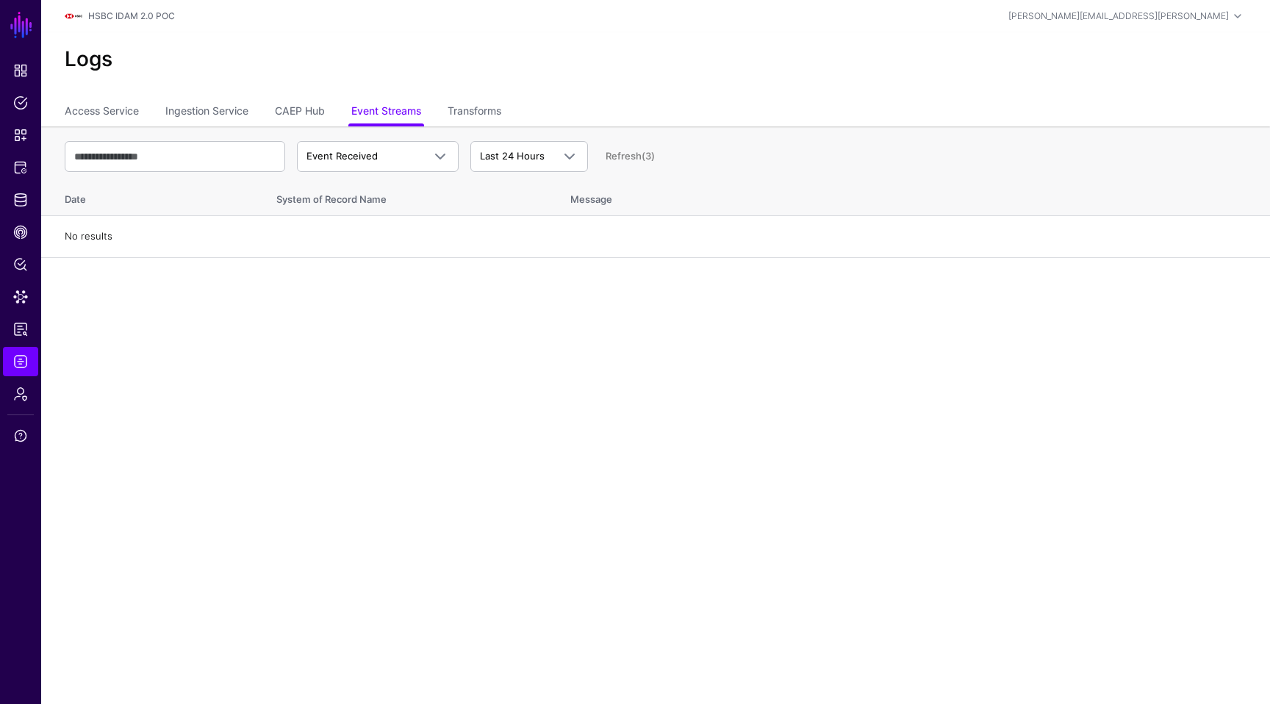
click at [395, 139] on div "Event Received Event Event Received Event Failed Event Stored Event Sync Failed…" at bounding box center [656, 156] width 1182 height 43
click at [392, 153] on span "Event Received" at bounding box center [364, 156] width 116 height 15
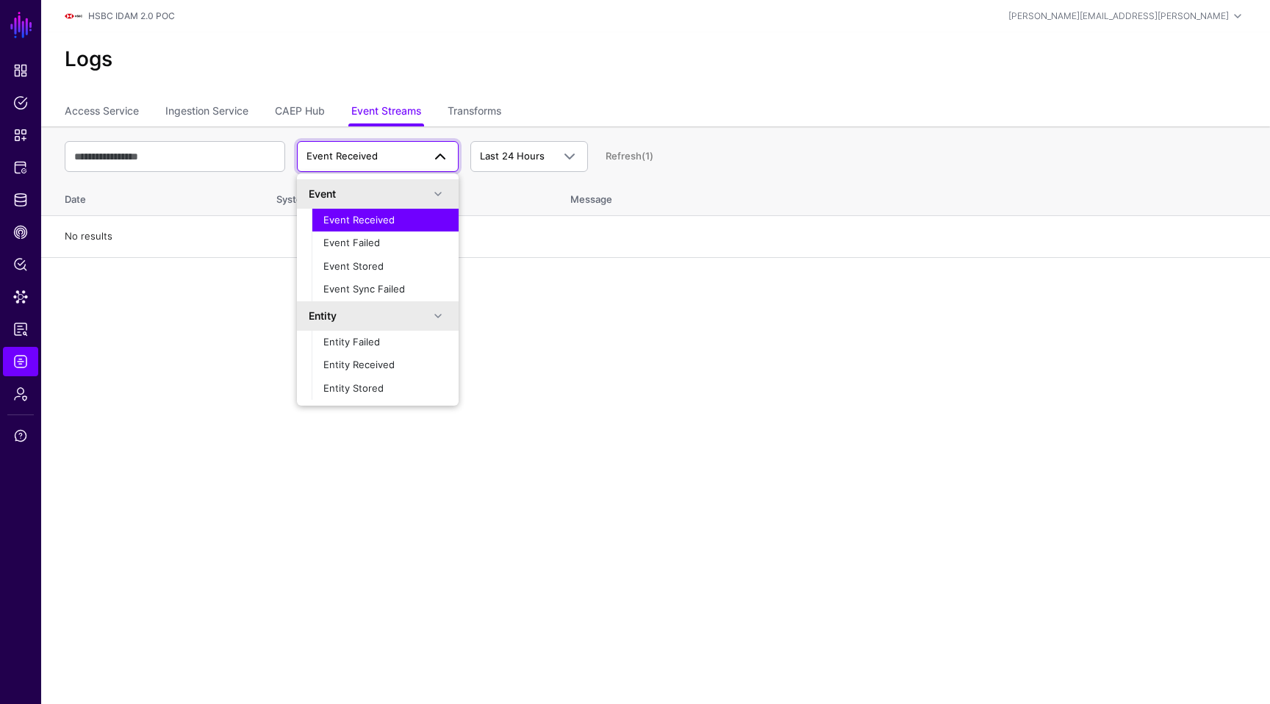
click at [392, 153] on span "Event Received" at bounding box center [364, 156] width 116 height 15
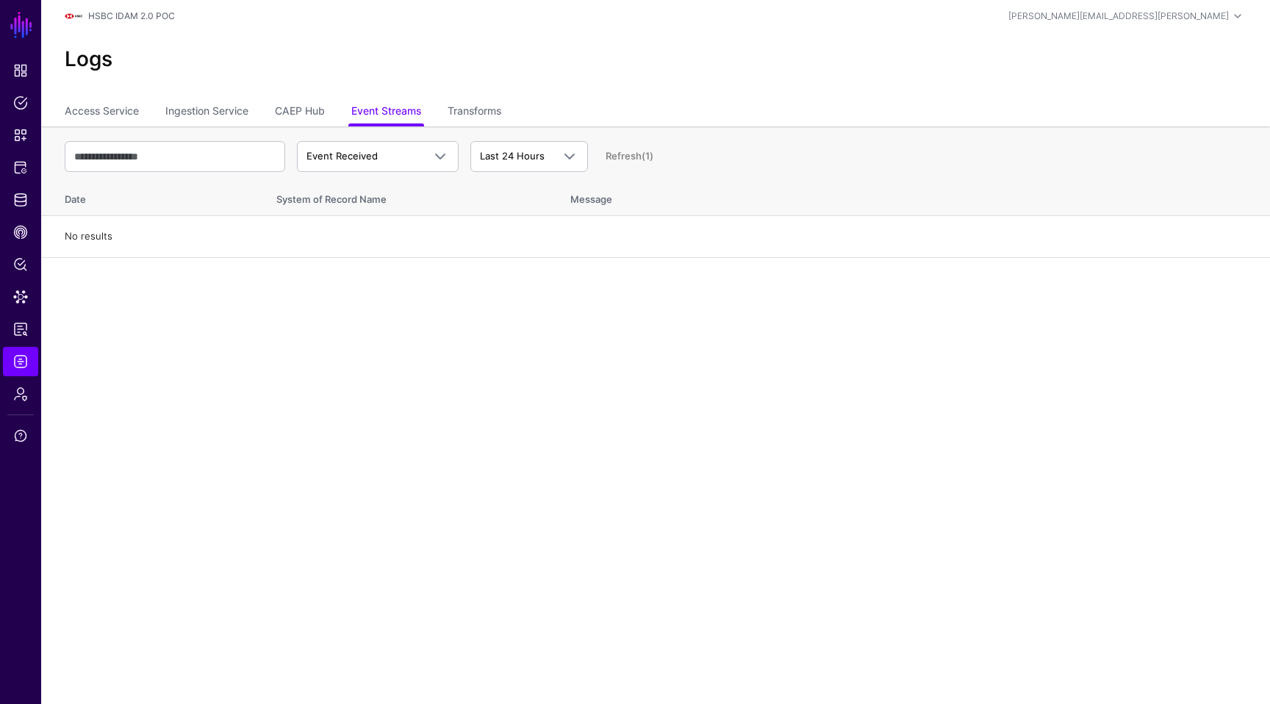
click at [449, 135] on div "Event Received Event Event Received Event Failed Event Stored Event Sync Failed…" at bounding box center [656, 156] width 1182 height 43
click at [480, 117] on link "Transforms" at bounding box center [475, 112] width 54 height 28
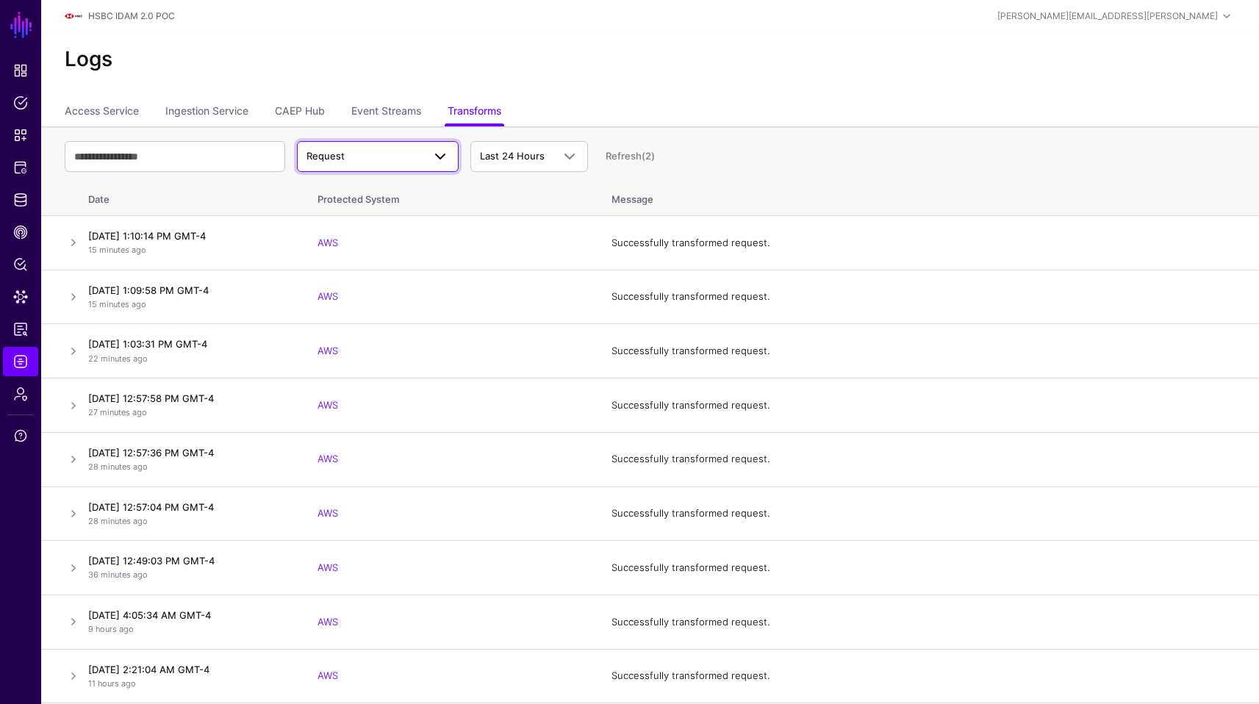
click at [395, 157] on span "Request" at bounding box center [364, 156] width 116 height 15
click at [15, 351] on link "Logs" at bounding box center [20, 361] width 35 height 29
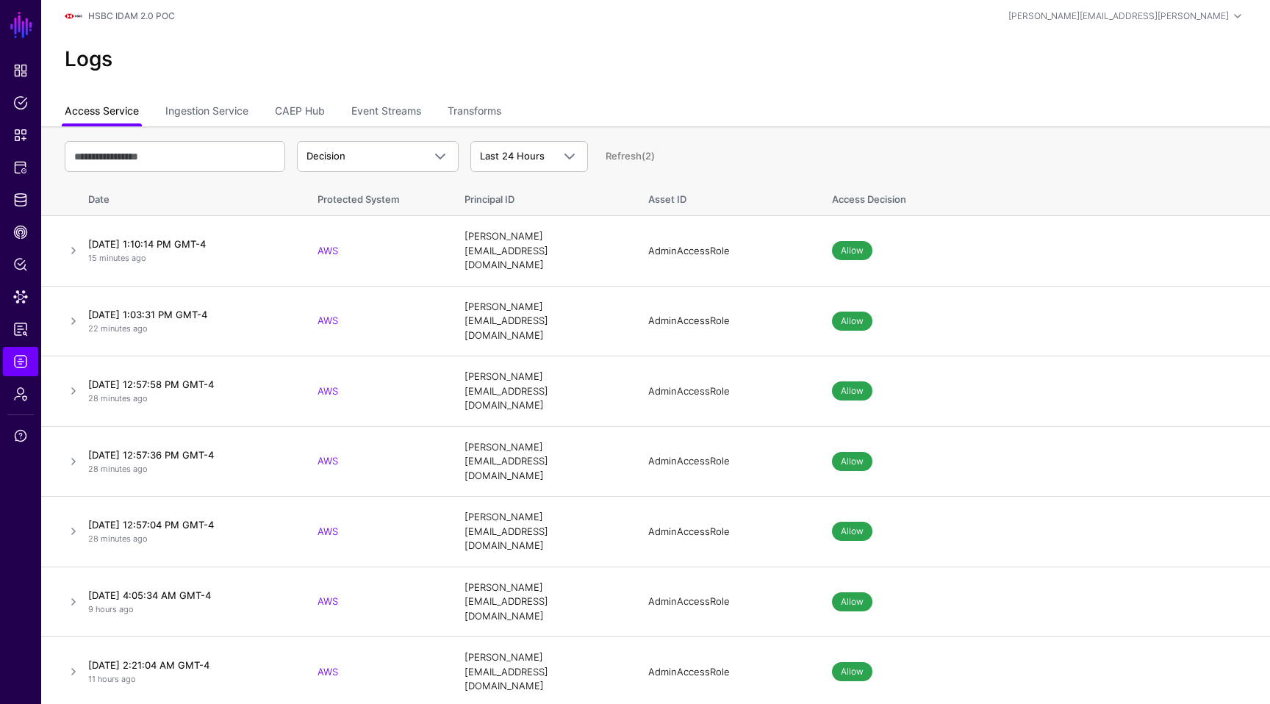
click at [121, 124] on link "Access Service" at bounding box center [102, 112] width 74 height 28
click at [122, 115] on link "Access Service" at bounding box center [102, 112] width 74 height 28
click at [75, 246] on link at bounding box center [74, 251] width 18 height 18
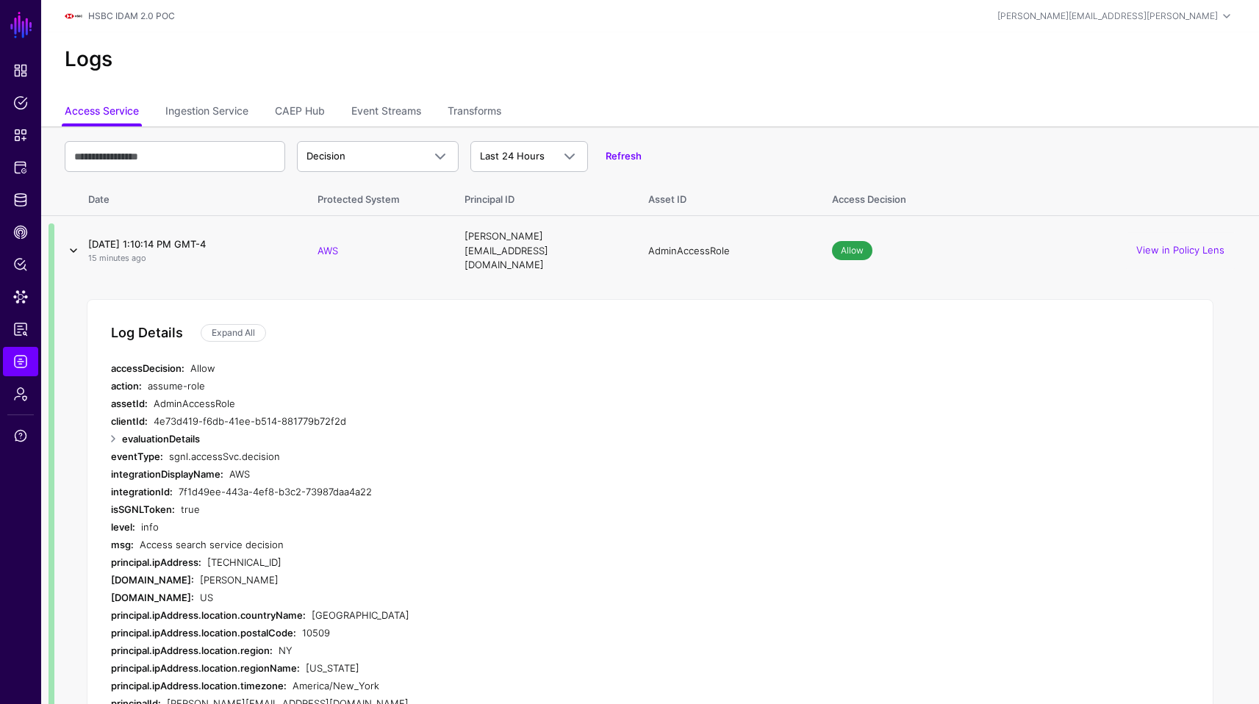
click at [77, 247] on link at bounding box center [74, 251] width 18 height 18
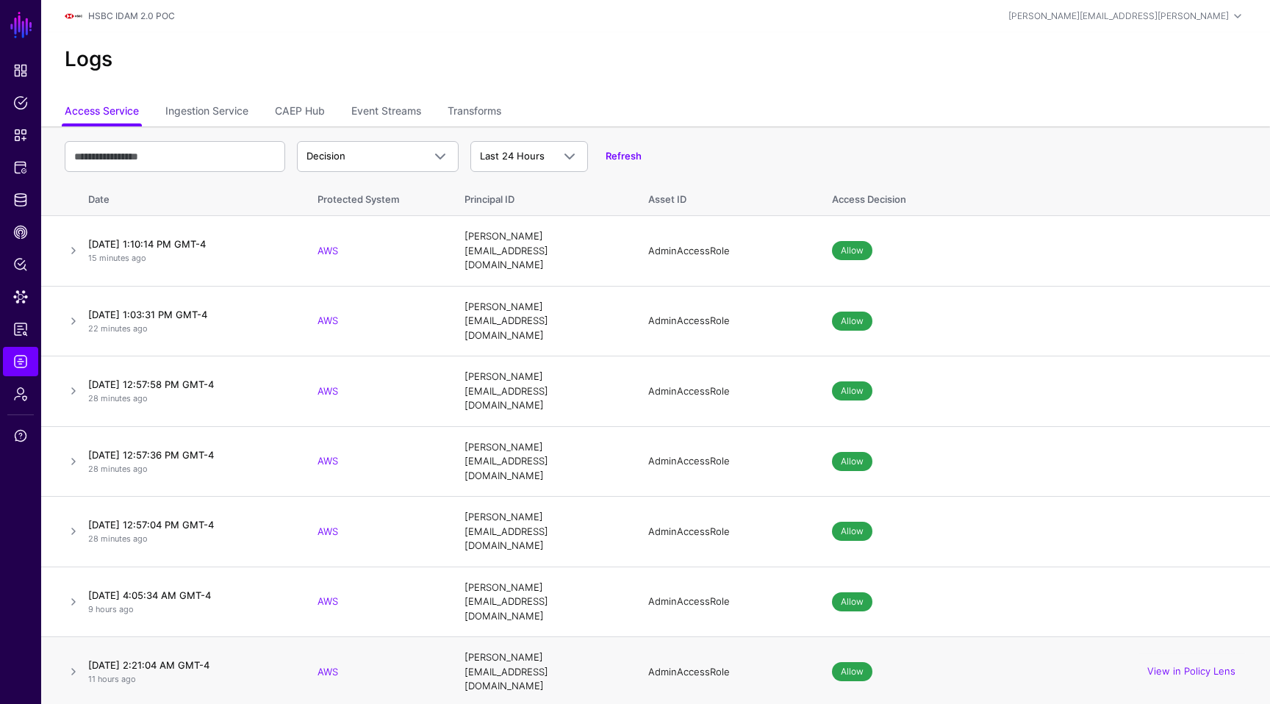
click at [495, 637] on td "[PERSON_NAME][EMAIL_ADDRESS][DOMAIN_NAME]" at bounding box center [542, 672] width 184 height 71
click at [20, 186] on link "Identity Data Fabric" at bounding box center [20, 199] width 35 height 29
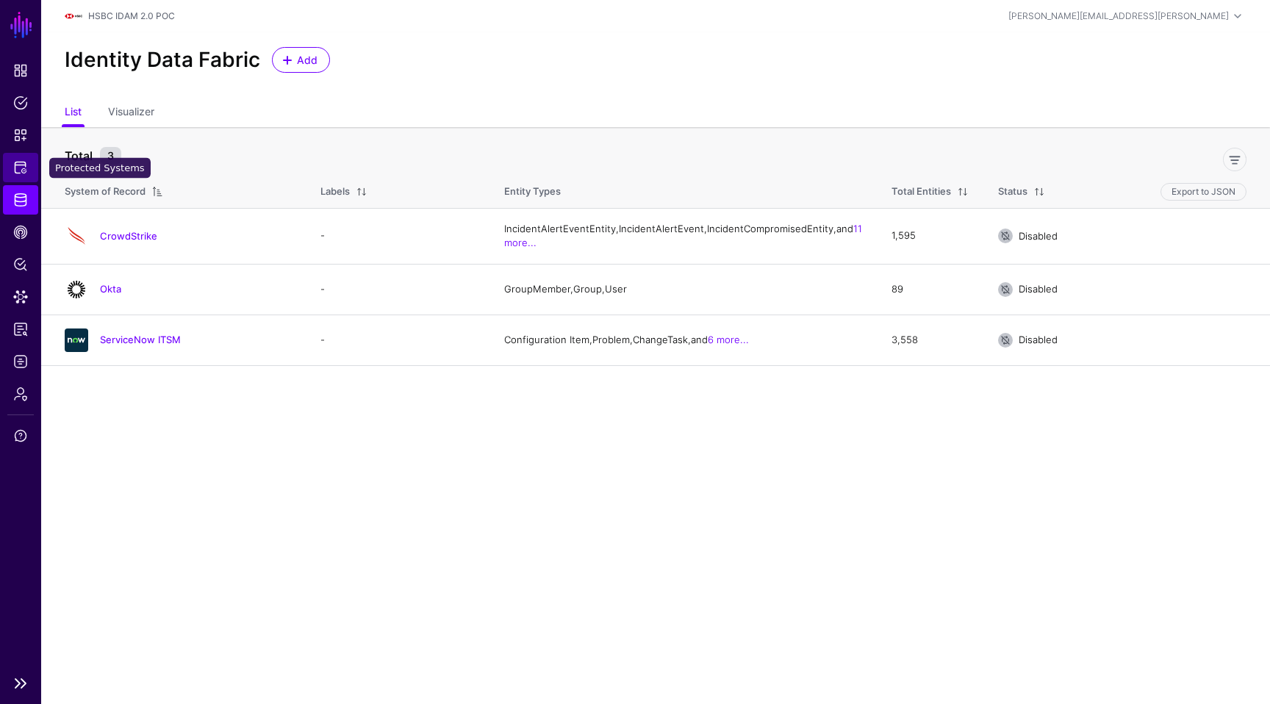
click at [15, 167] on span "Protected Systems" at bounding box center [20, 167] width 15 height 15
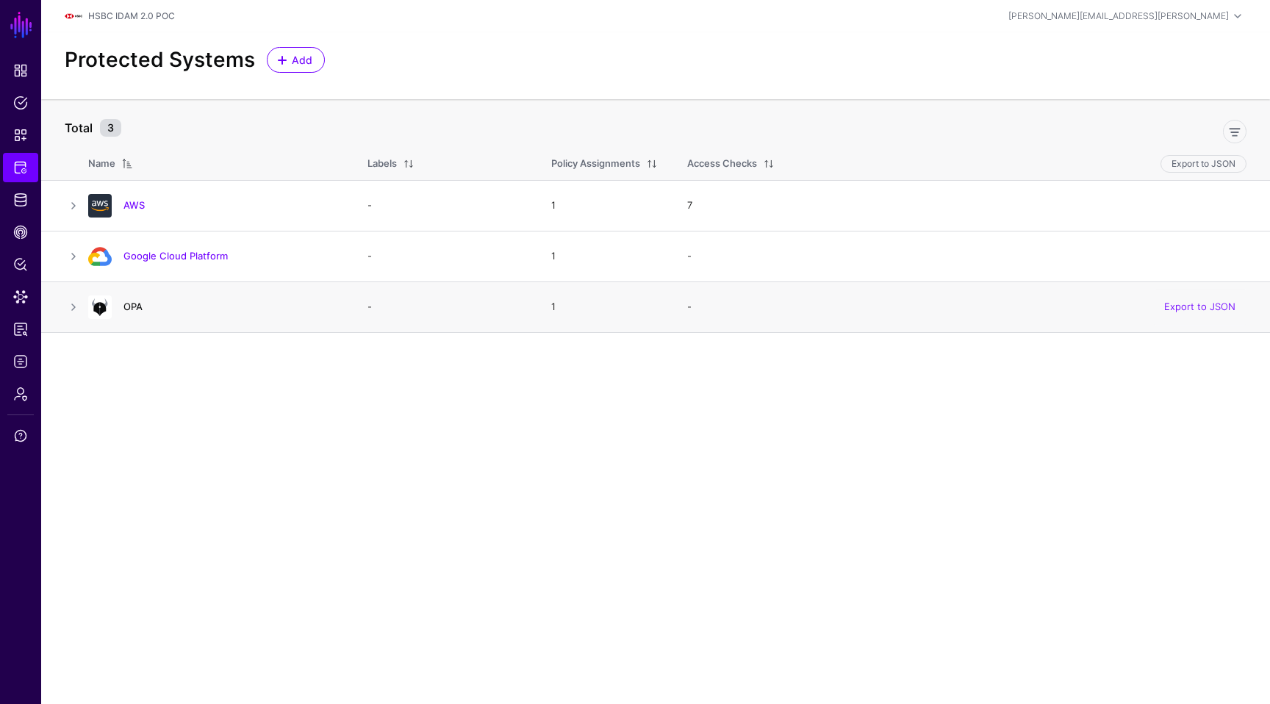
click at [133, 305] on link "OPA" at bounding box center [132, 307] width 19 height 12
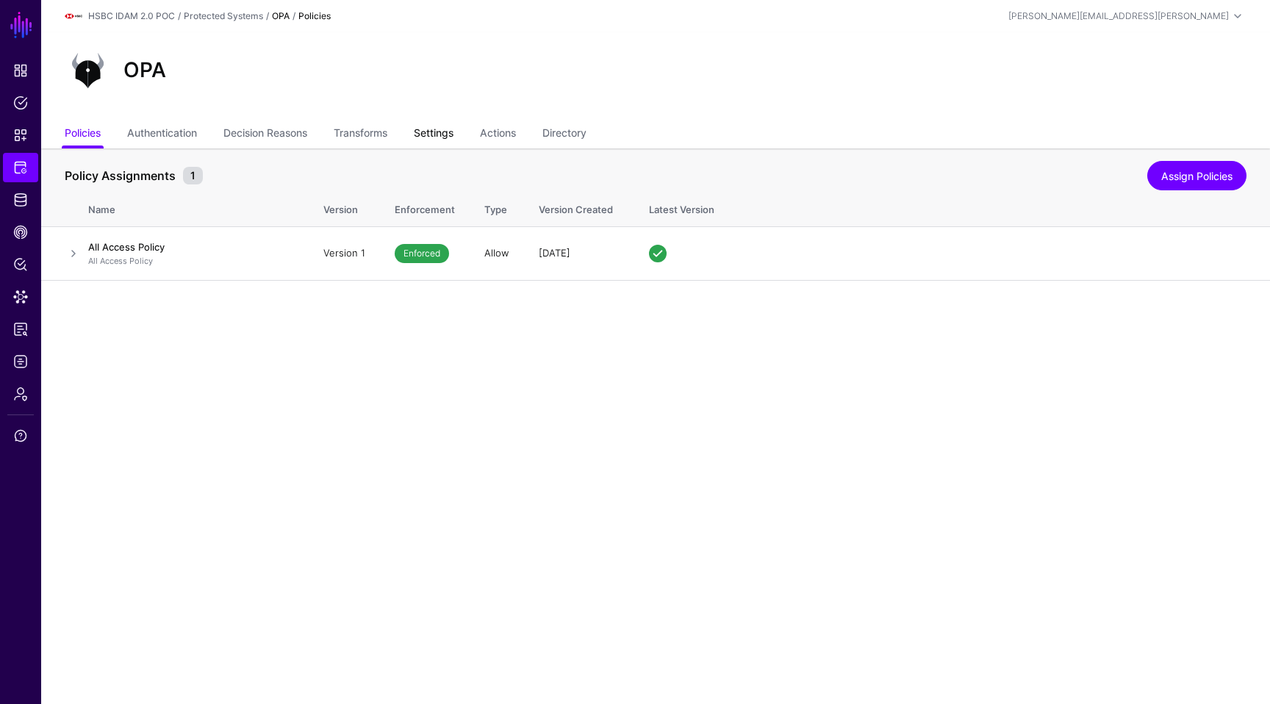
click at [444, 123] on link "Settings" at bounding box center [434, 135] width 40 height 28
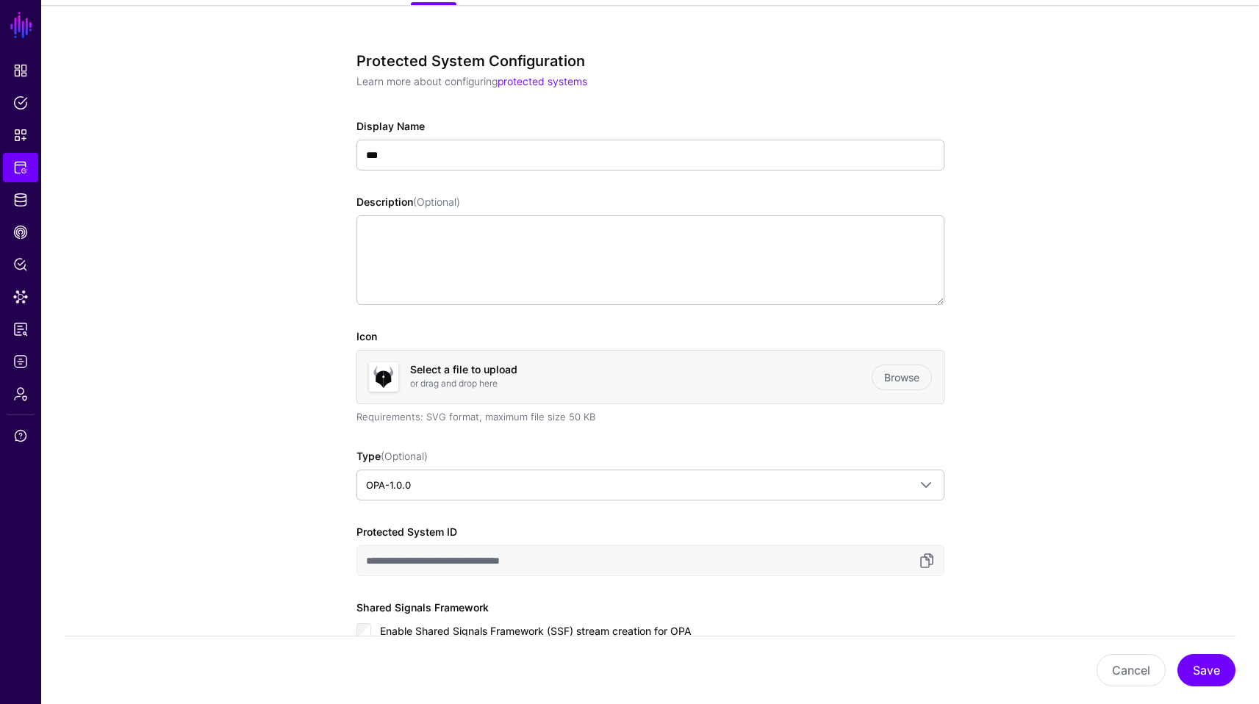
scroll to position [14, 0]
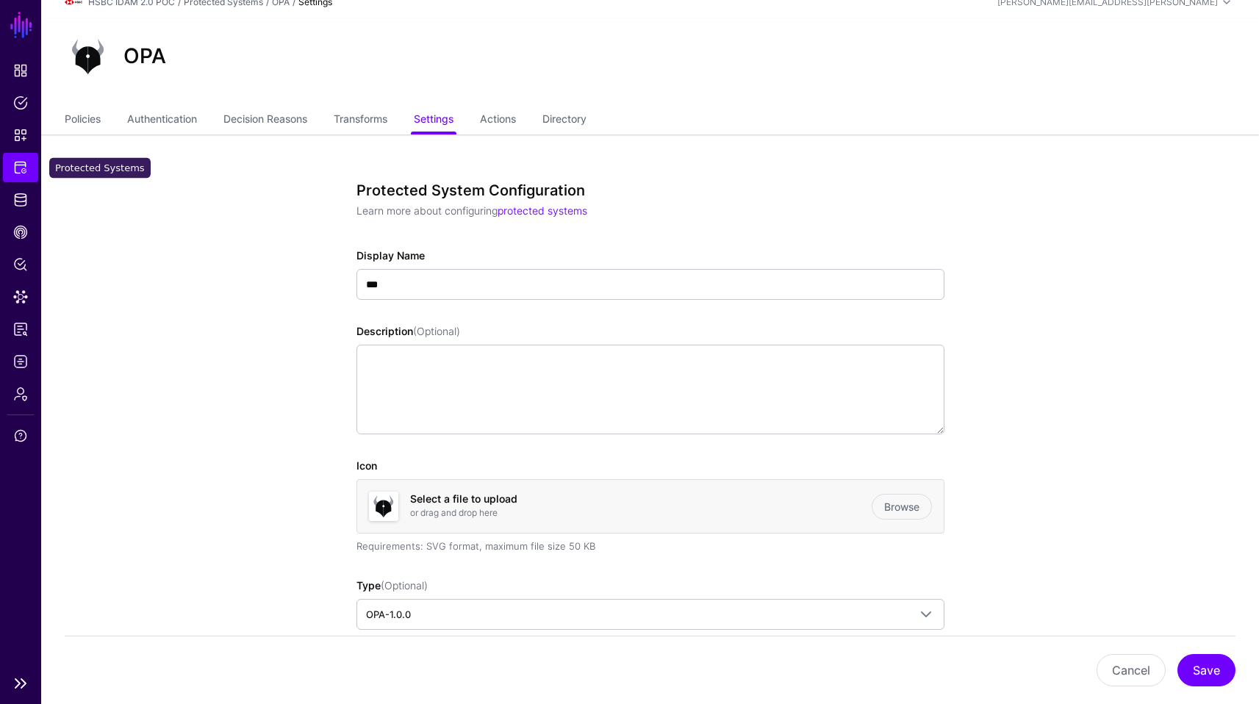
click at [26, 167] on span "Protected Systems" at bounding box center [20, 167] width 15 height 15
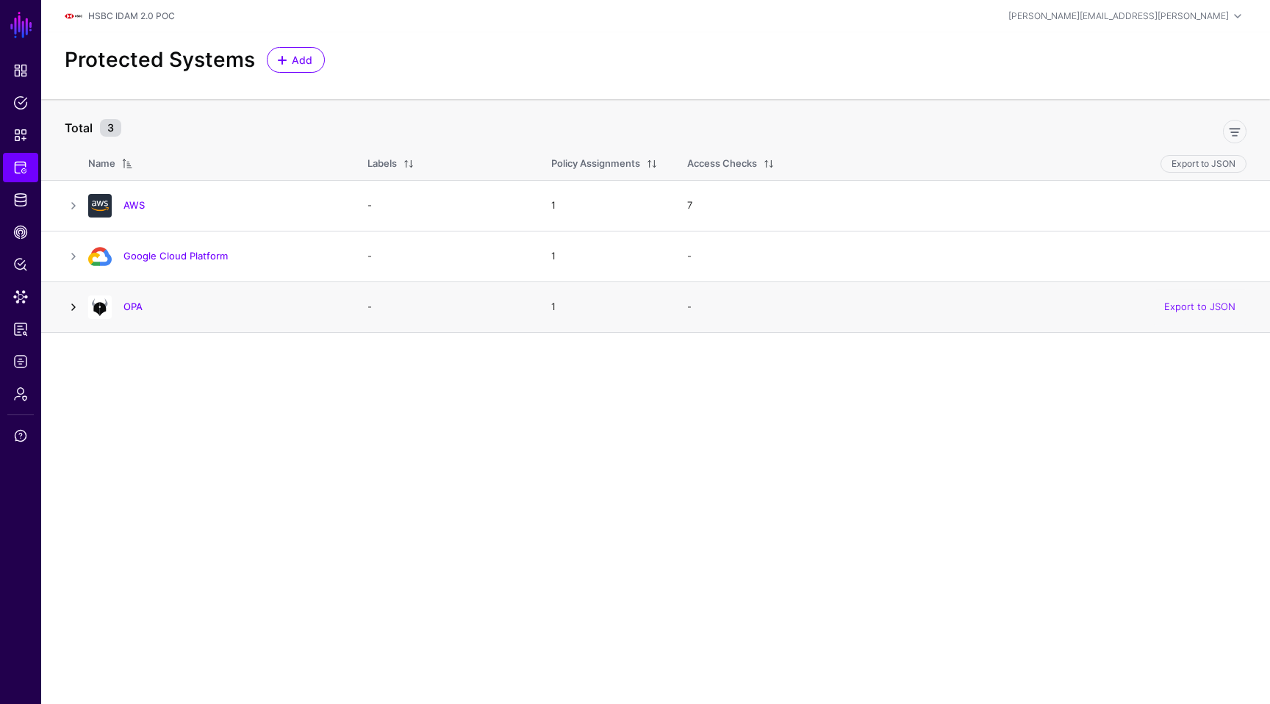
click at [76, 304] on link at bounding box center [74, 307] width 18 height 18
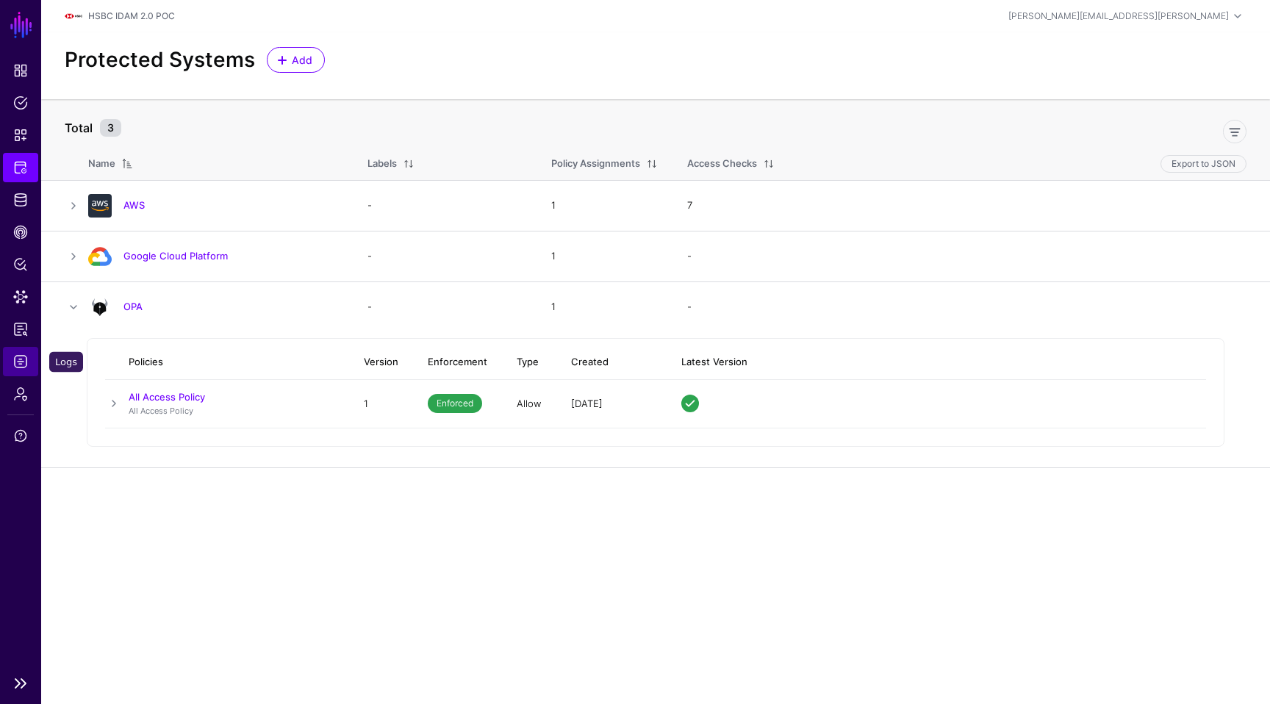
click at [14, 372] on link "Logs" at bounding box center [20, 361] width 35 height 29
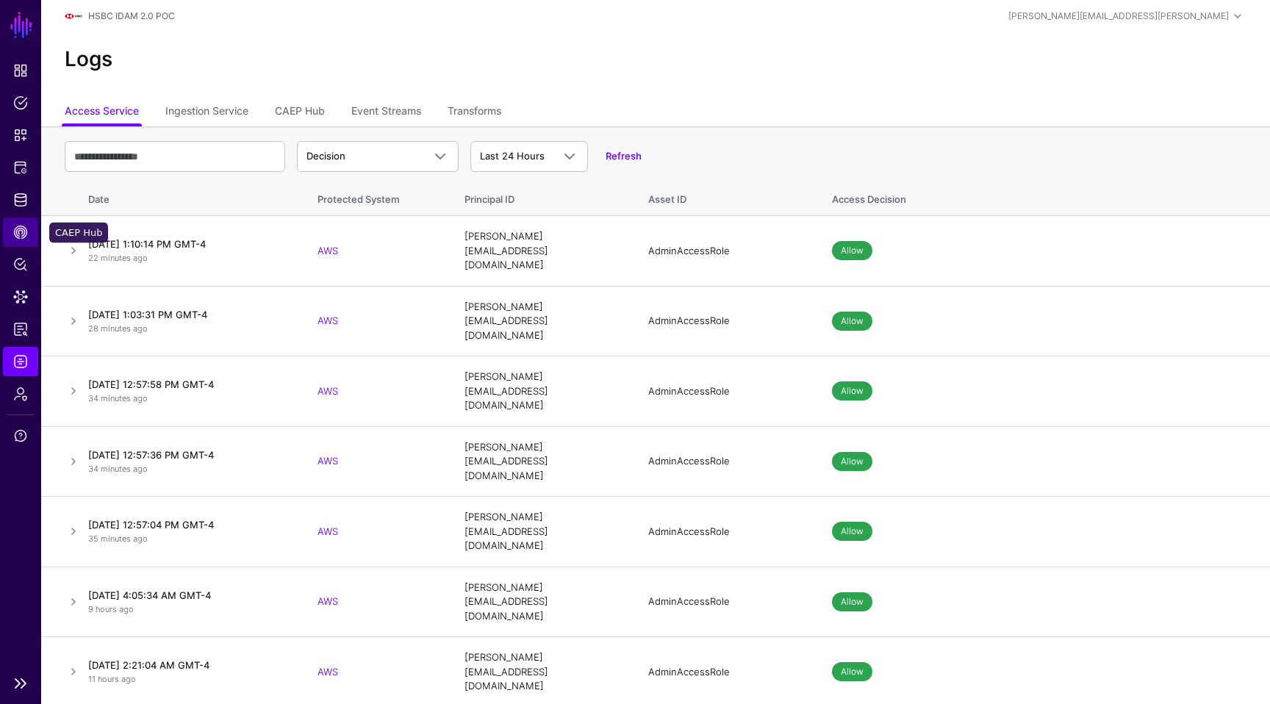
click at [21, 231] on span "CAEP Hub" at bounding box center [20, 232] width 15 height 15
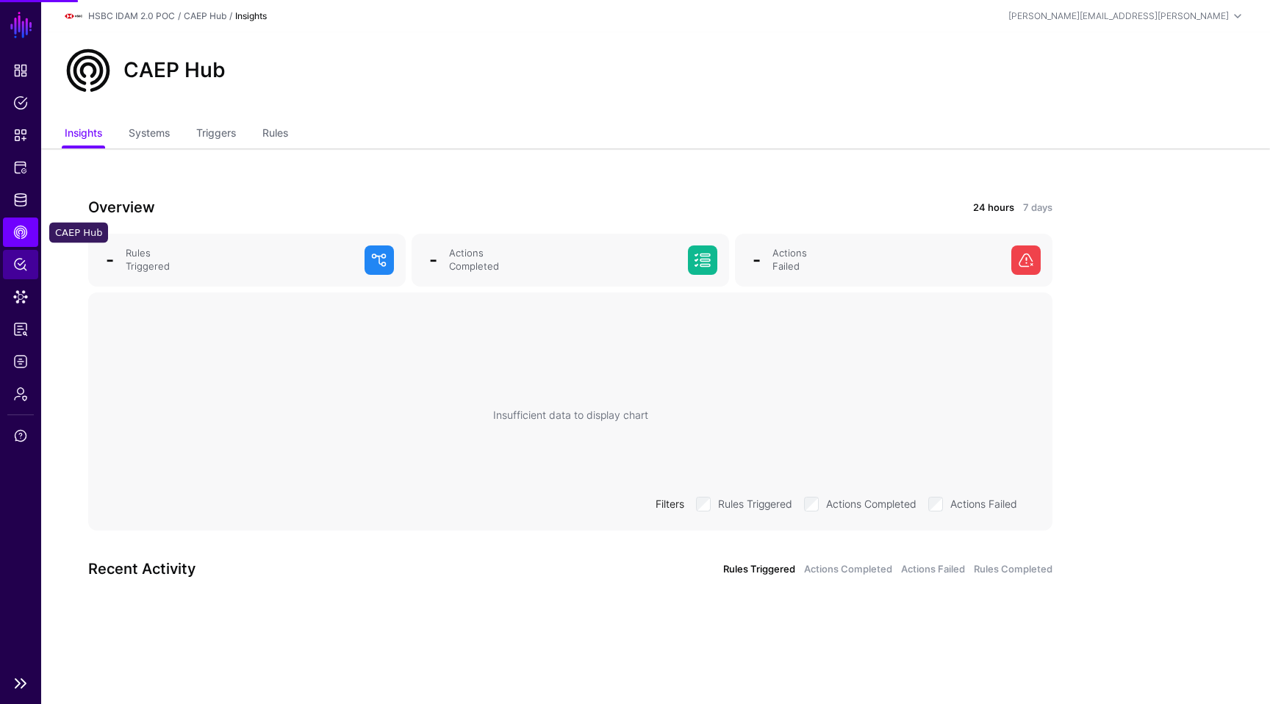
click at [19, 271] on span "Policy Lens" at bounding box center [20, 264] width 15 height 15
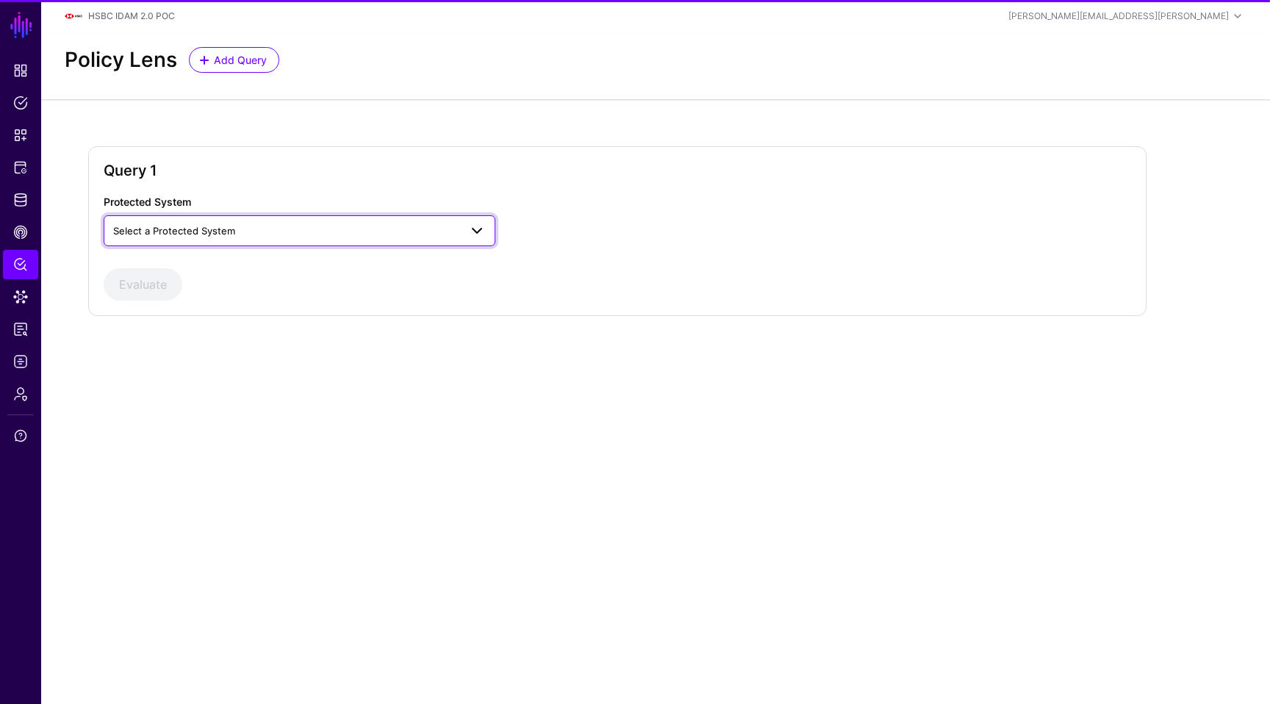
click at [232, 224] on span "Select a Protected System" at bounding box center [286, 231] width 346 height 16
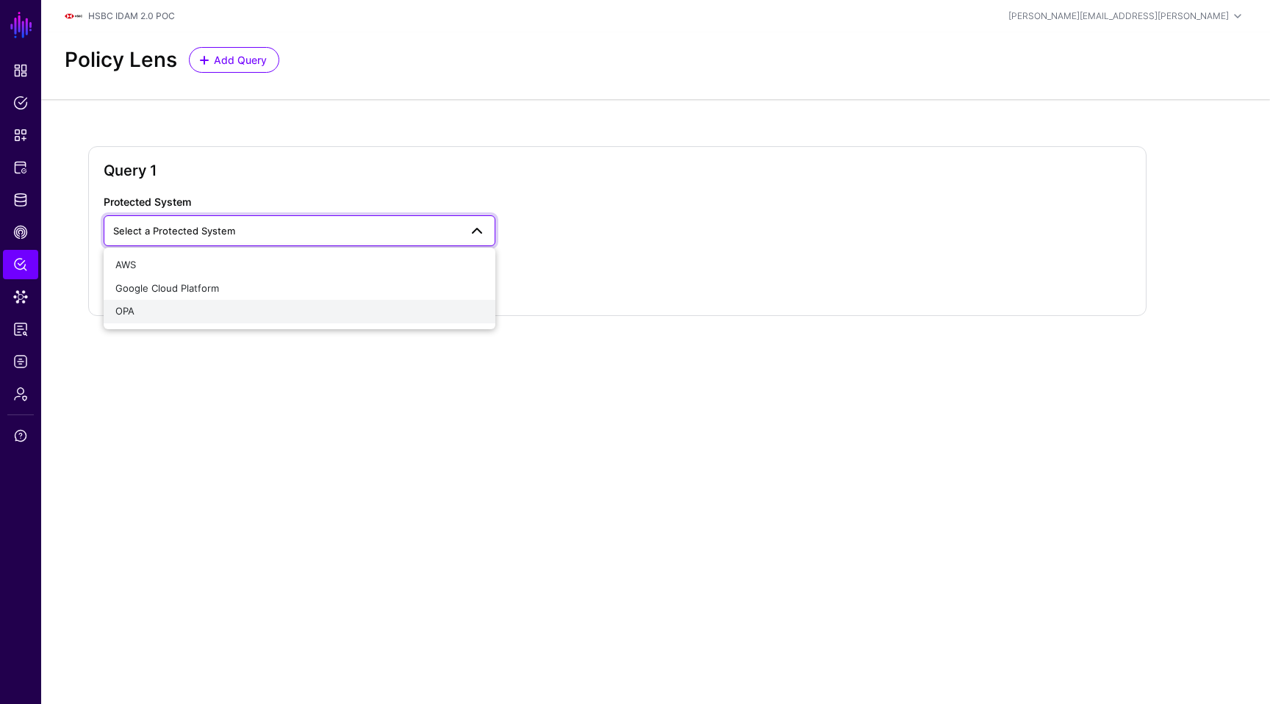
click at [193, 312] on div "OPA" at bounding box center [299, 311] width 368 height 15
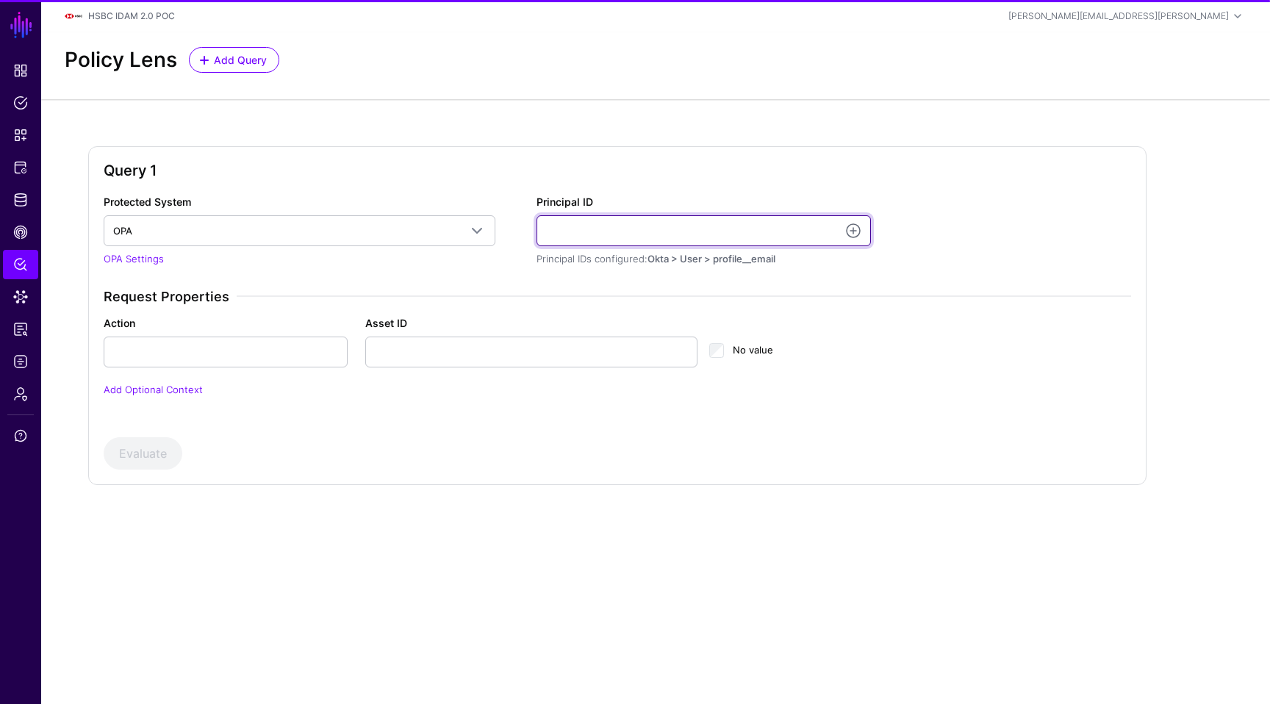
click at [600, 235] on input "Principal ID" at bounding box center [704, 230] width 334 height 31
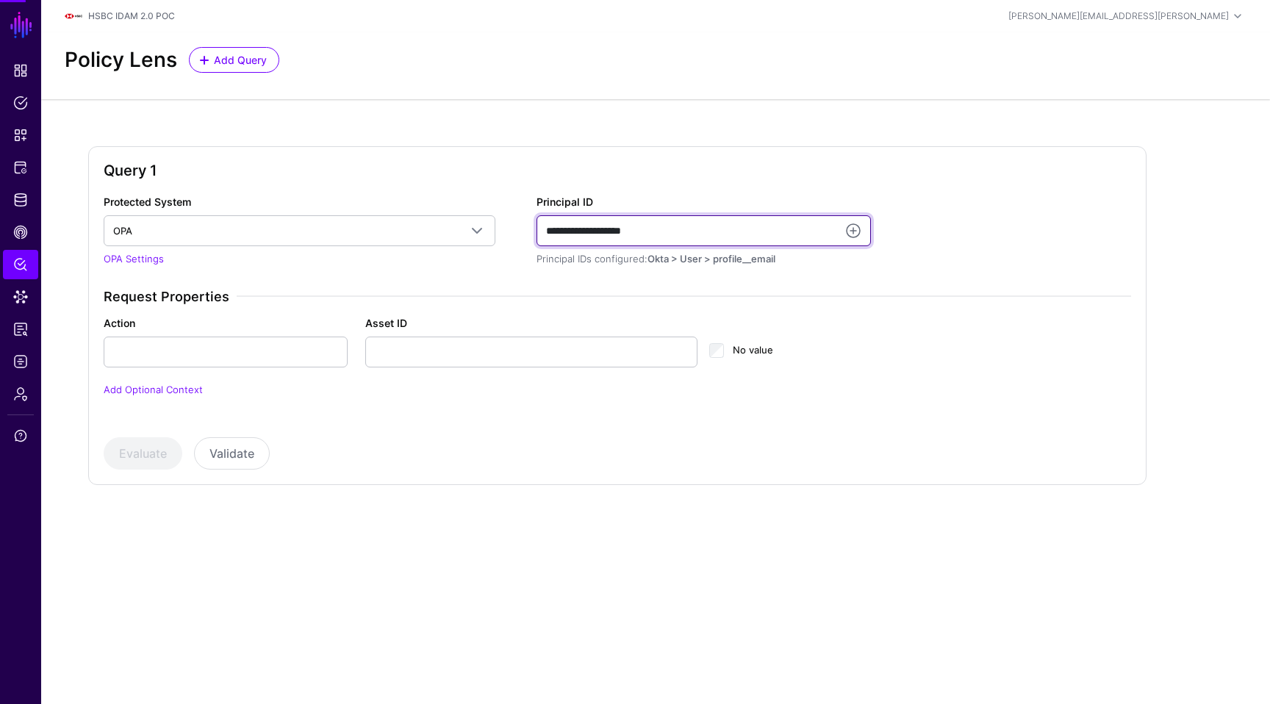
type input "**********"
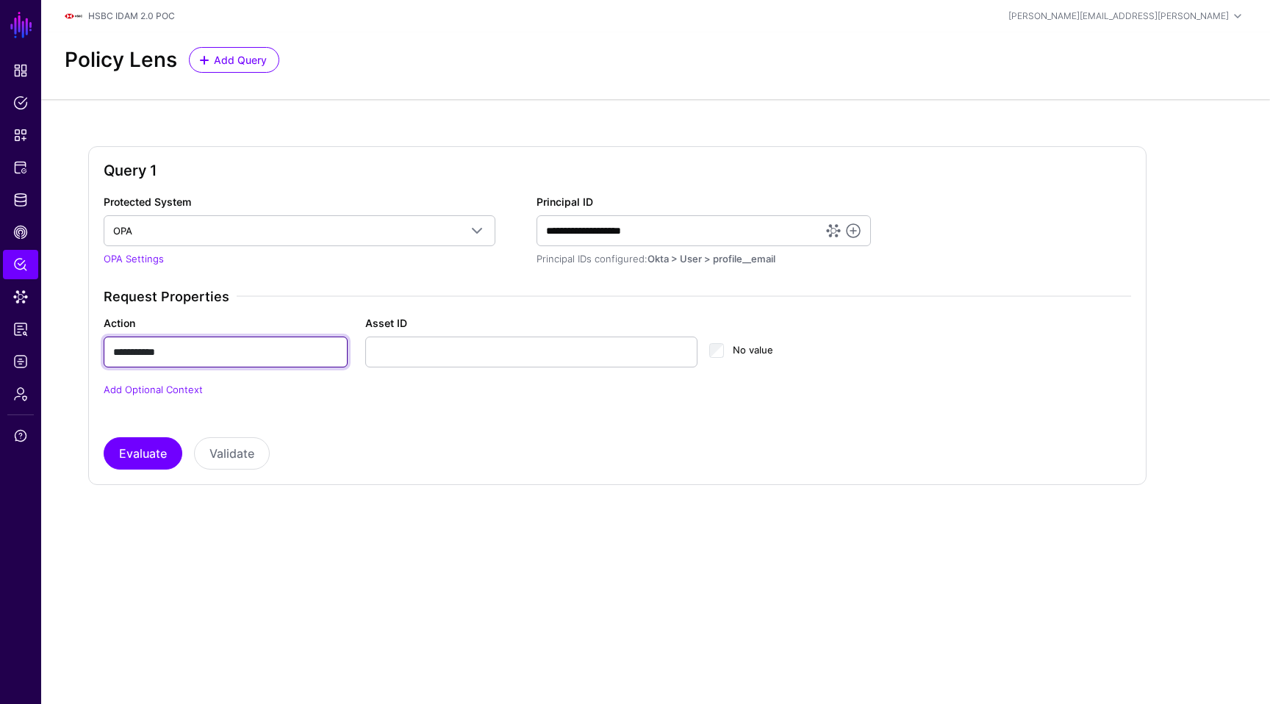
type input "**********"
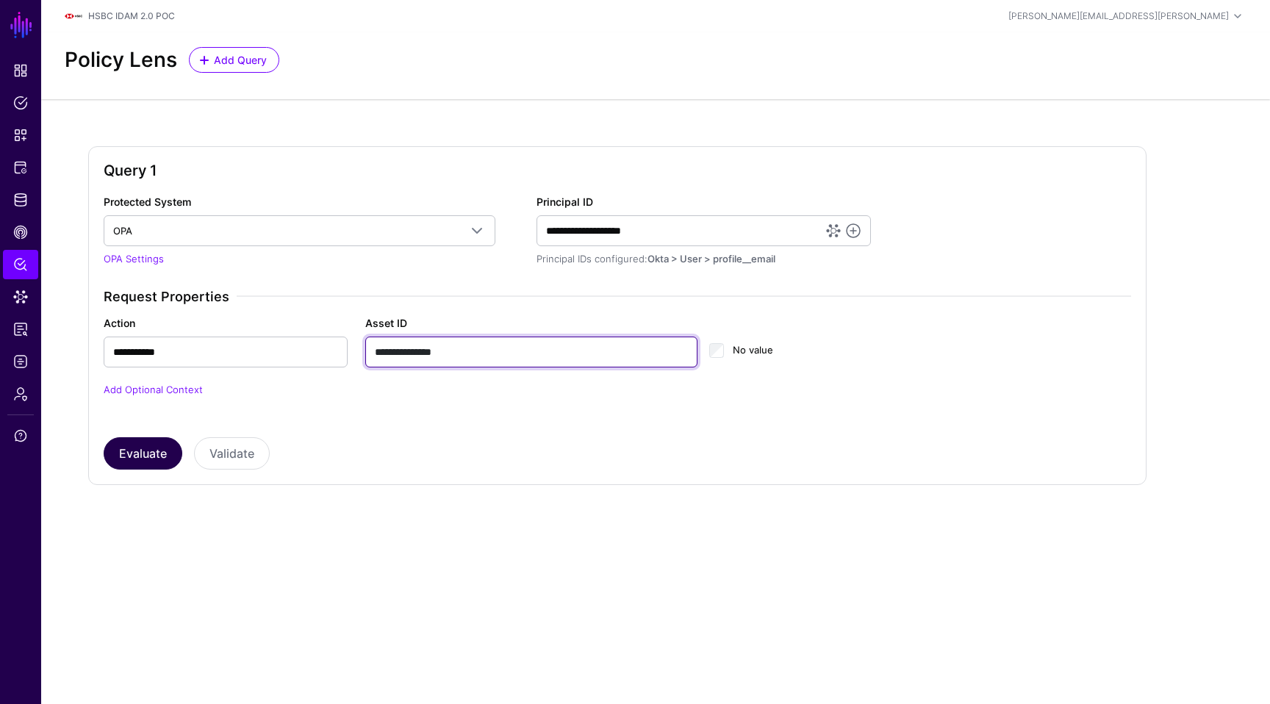
type input "**********"
click at [117, 465] on button "Evaluate" at bounding box center [143, 453] width 79 height 32
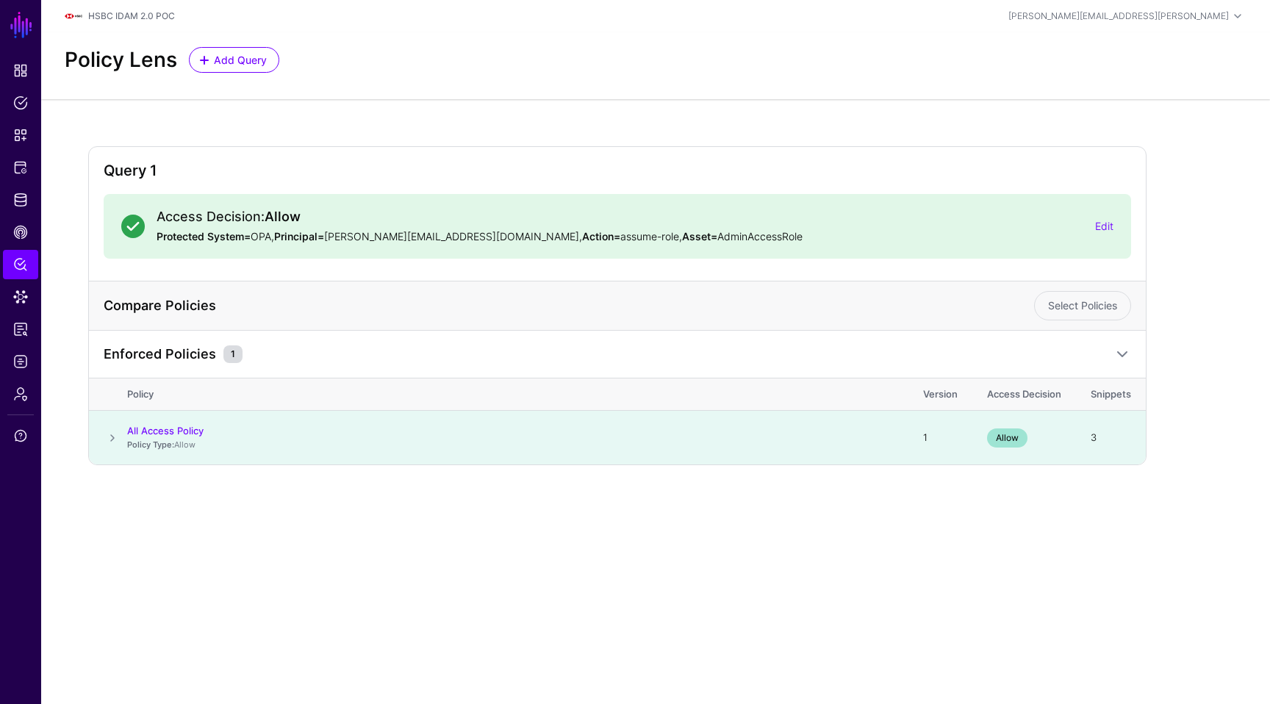
click at [115, 443] on span at bounding box center [113, 438] width 18 height 18
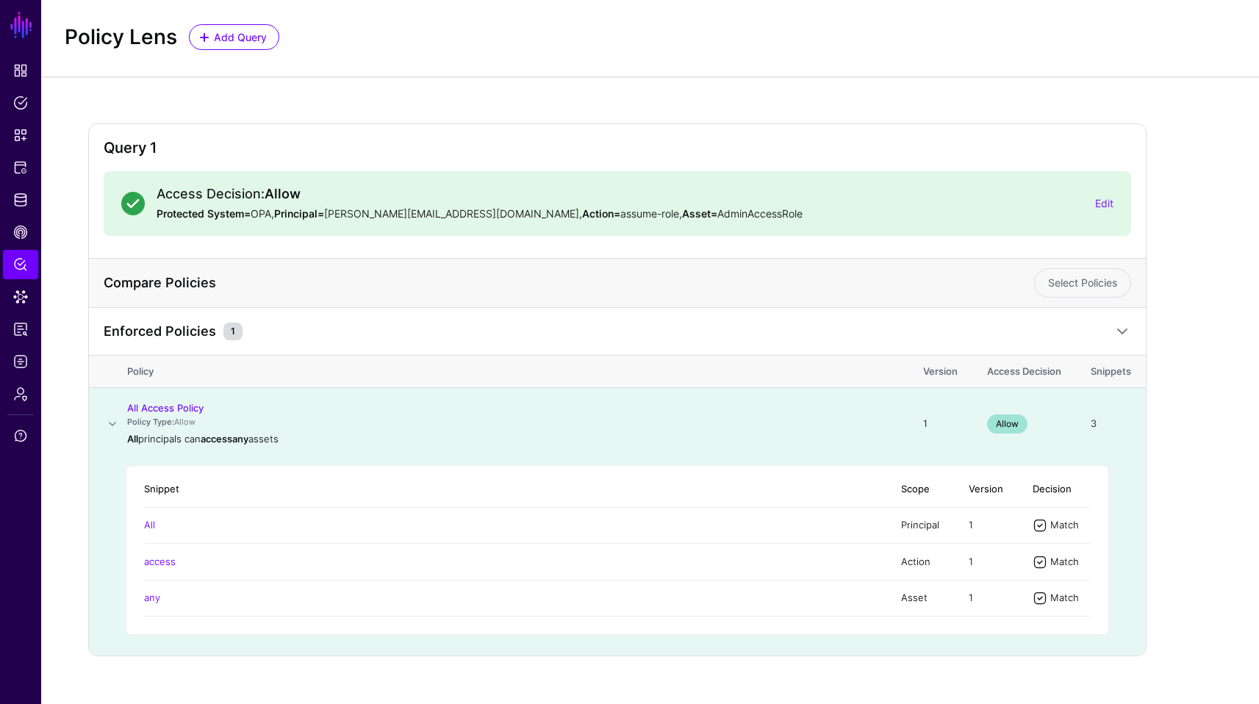
scroll to position [46, 0]
